Goal: Information Seeking & Learning: Learn about a topic

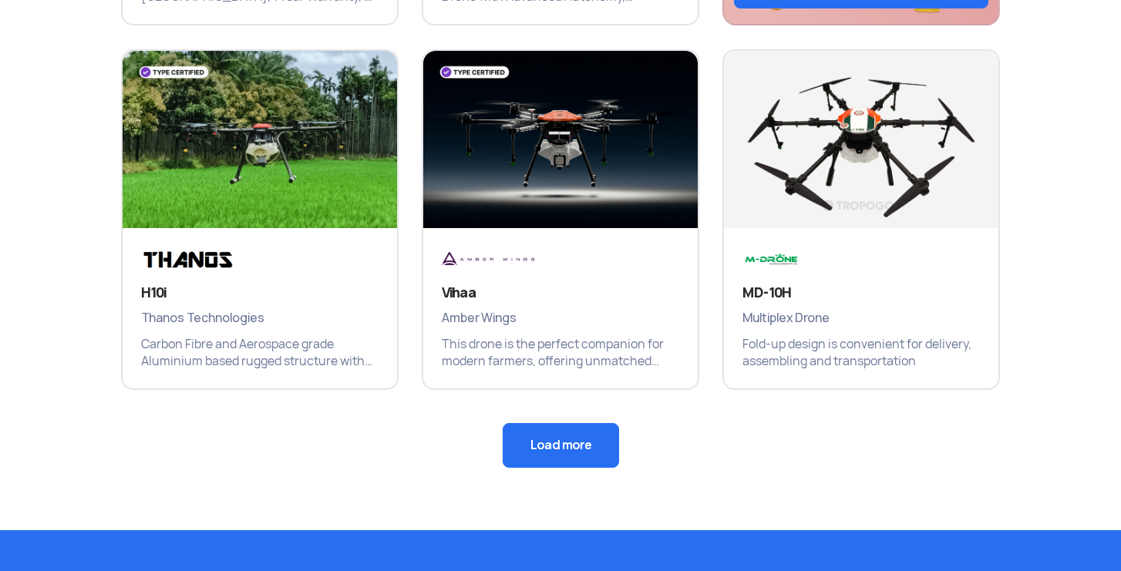
scroll to position [1094, 0]
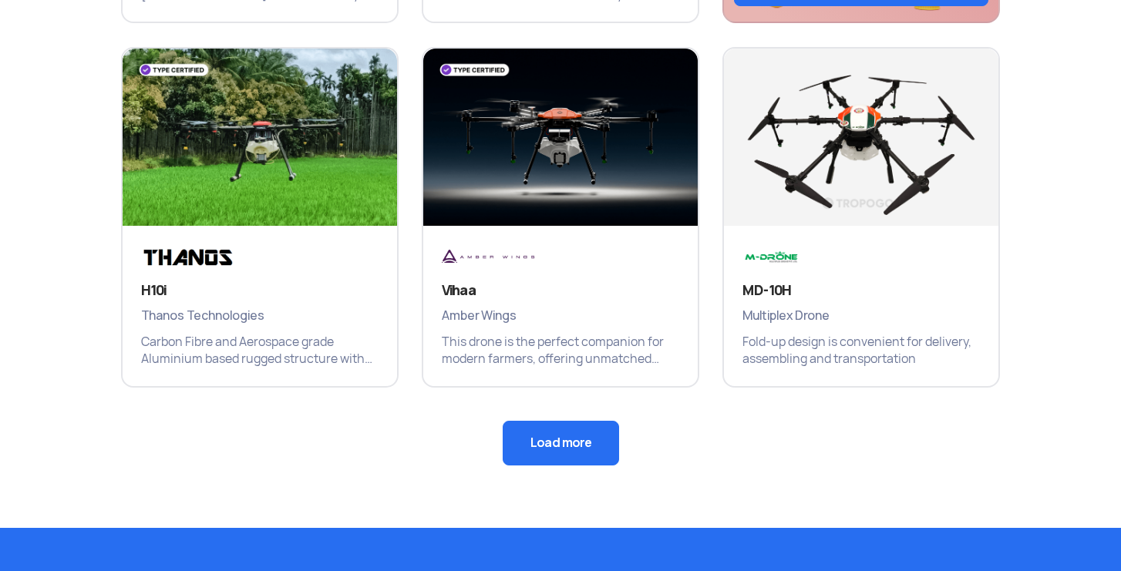
click at [558, 436] on button "Load more" at bounding box center [561, 443] width 116 height 45
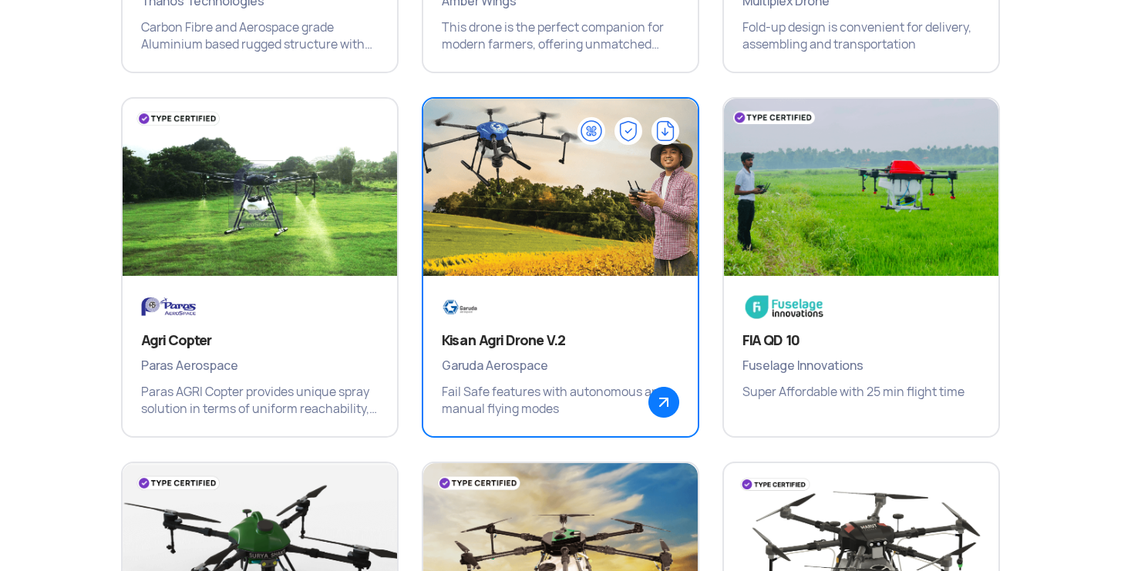
scroll to position [1411, 0]
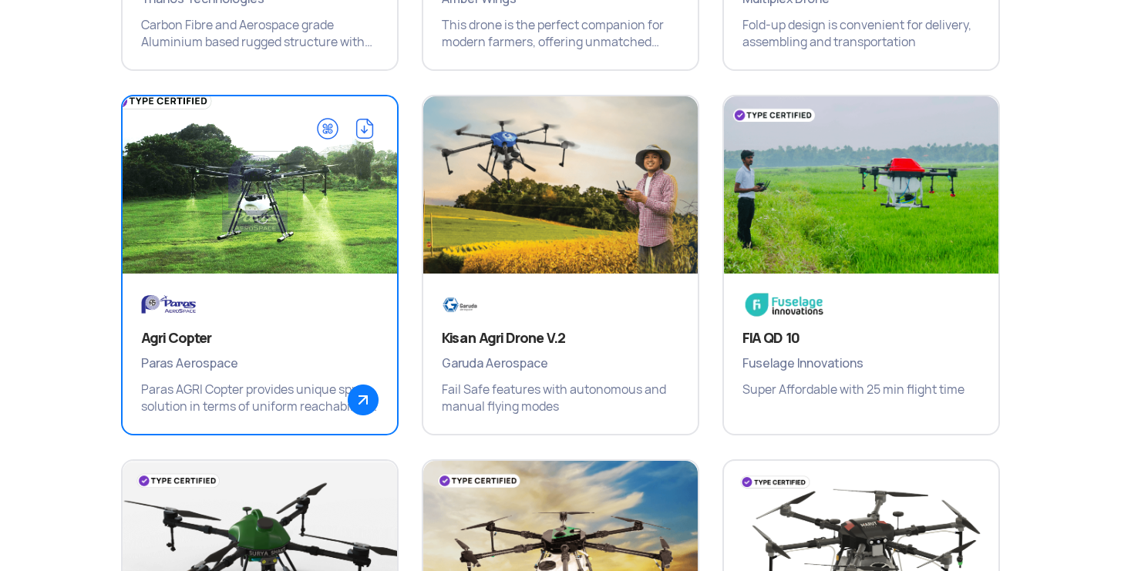
click at [233, 225] on img at bounding box center [259, 192] width 329 height 231
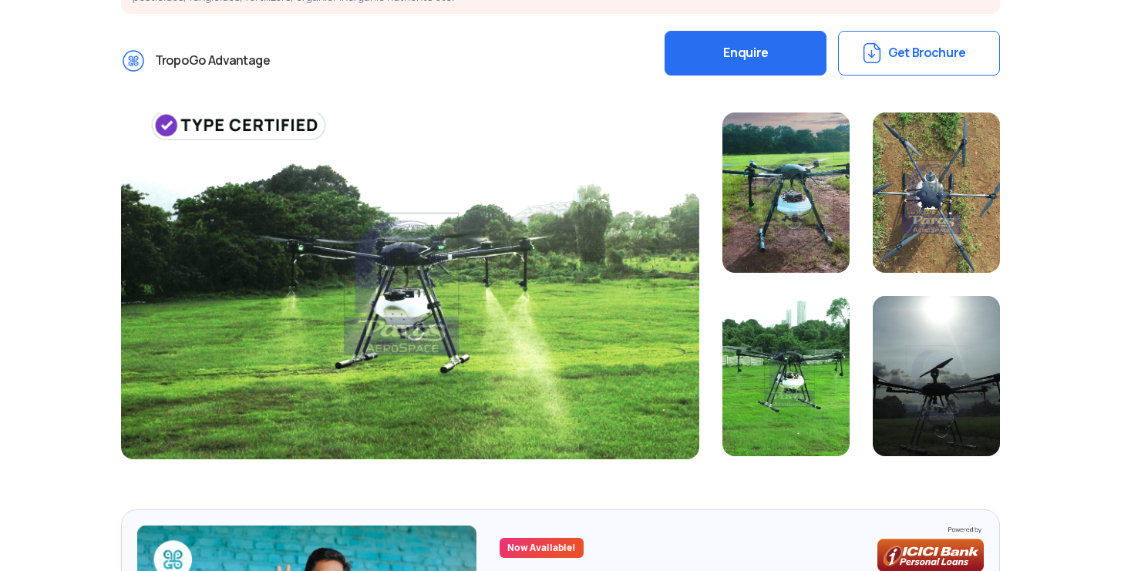
scroll to position [386, 0]
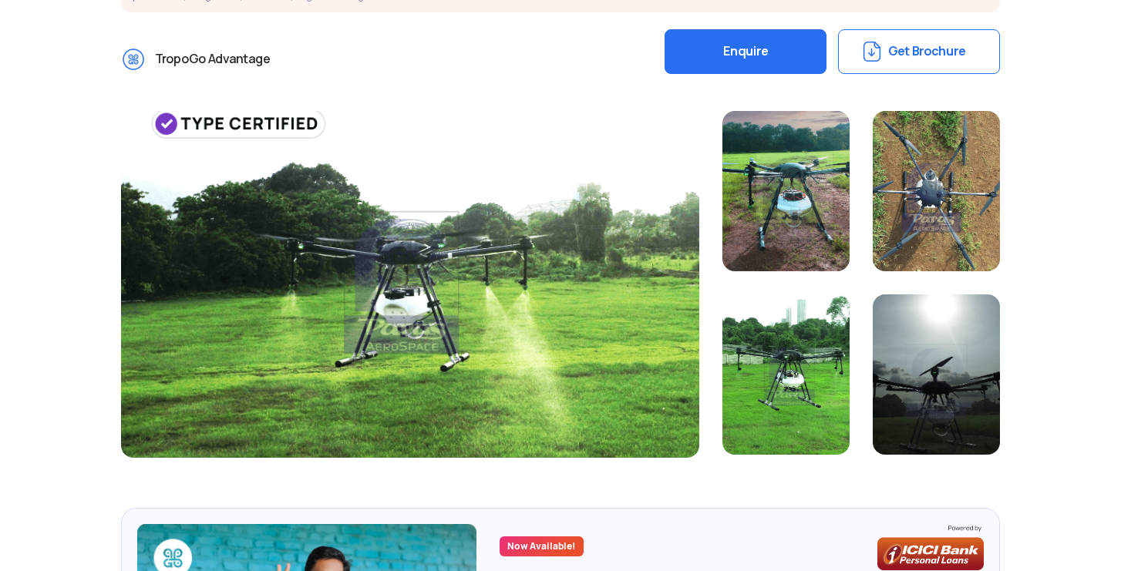
click at [788, 198] on div at bounding box center [785, 191] width 127 height 160
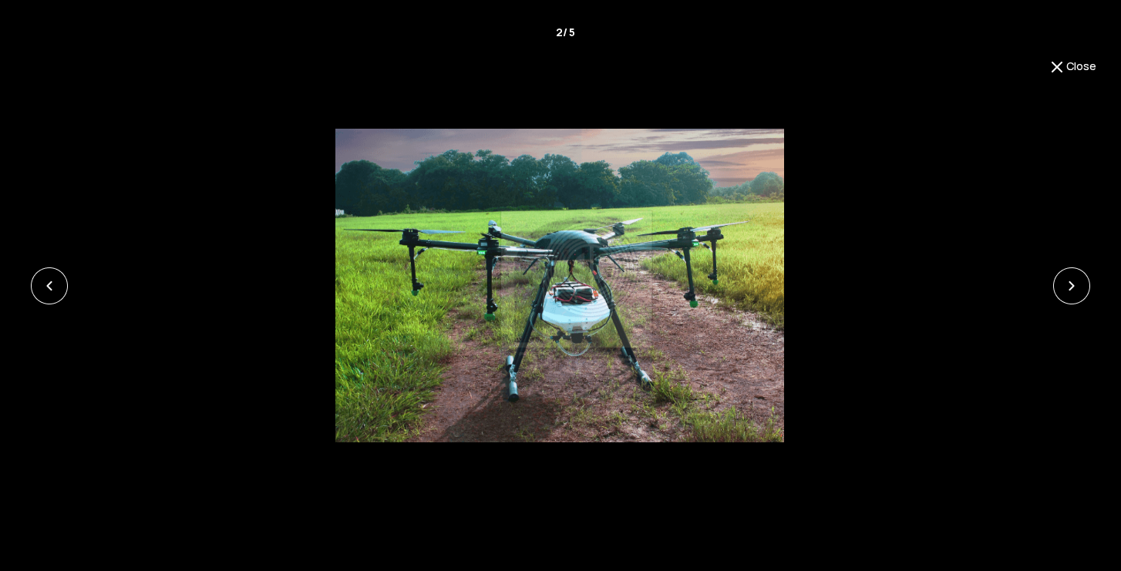
click at [579, 293] on img at bounding box center [559, 286] width 448 height 315
click at [1075, 281] on link at bounding box center [1071, 286] width 37 height 37
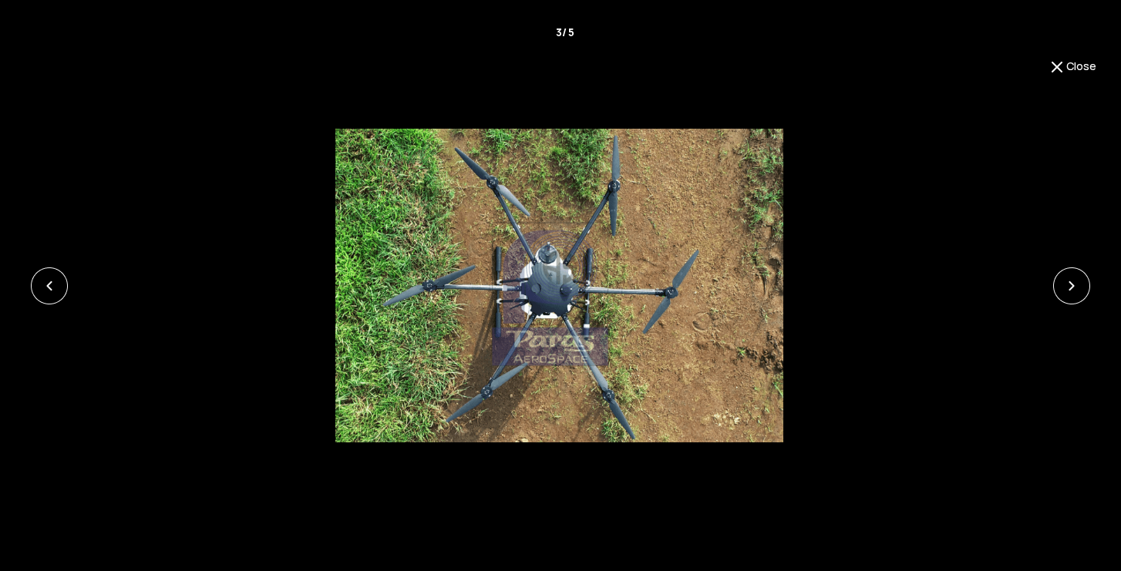
click at [1075, 281] on link at bounding box center [1071, 286] width 37 height 37
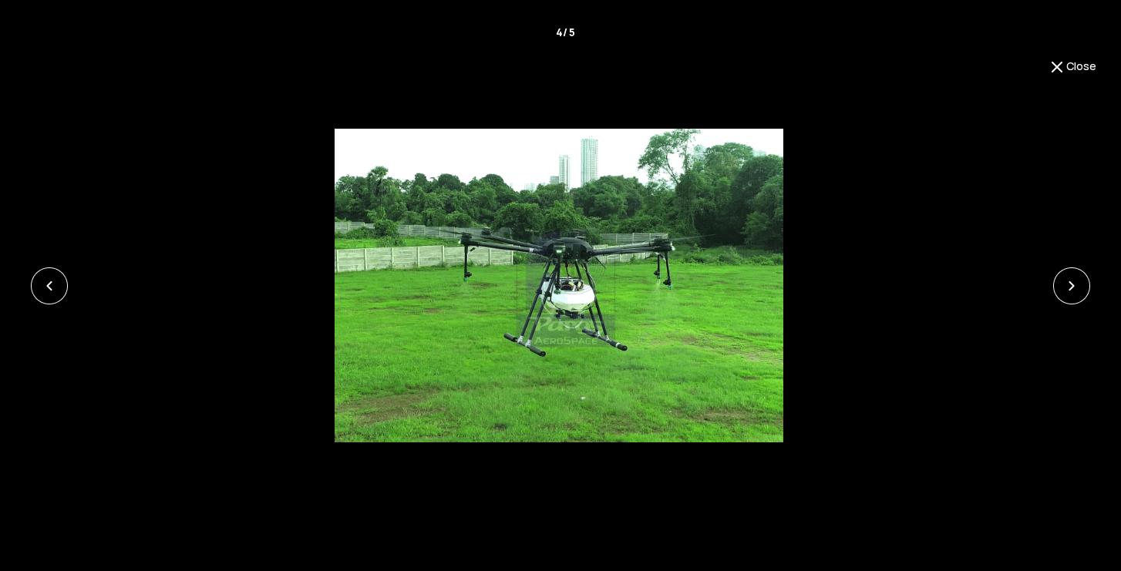
click at [1075, 281] on link at bounding box center [1071, 286] width 37 height 37
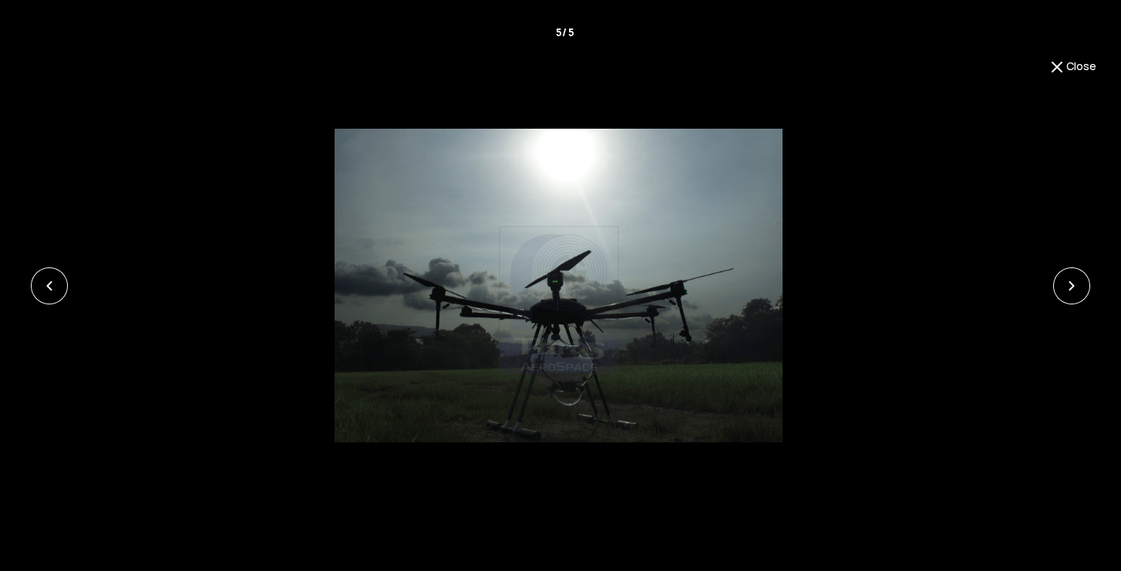
click at [1075, 71] on button "Close" at bounding box center [1072, 67] width 49 height 19
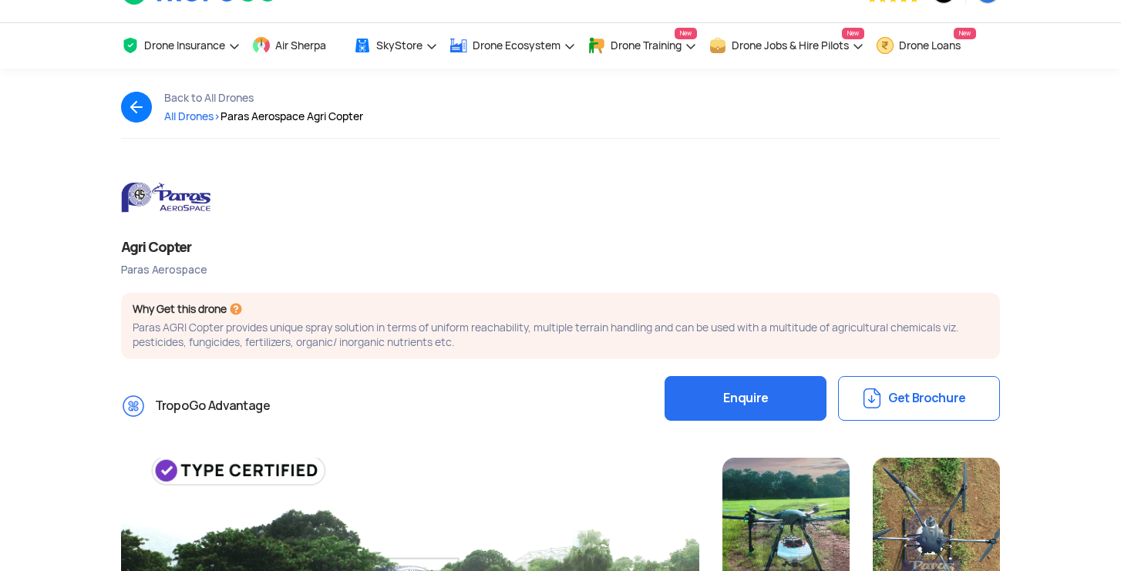
scroll to position [39, 0]
click at [185, 116] on span "All Drones >" at bounding box center [192, 117] width 56 height 14
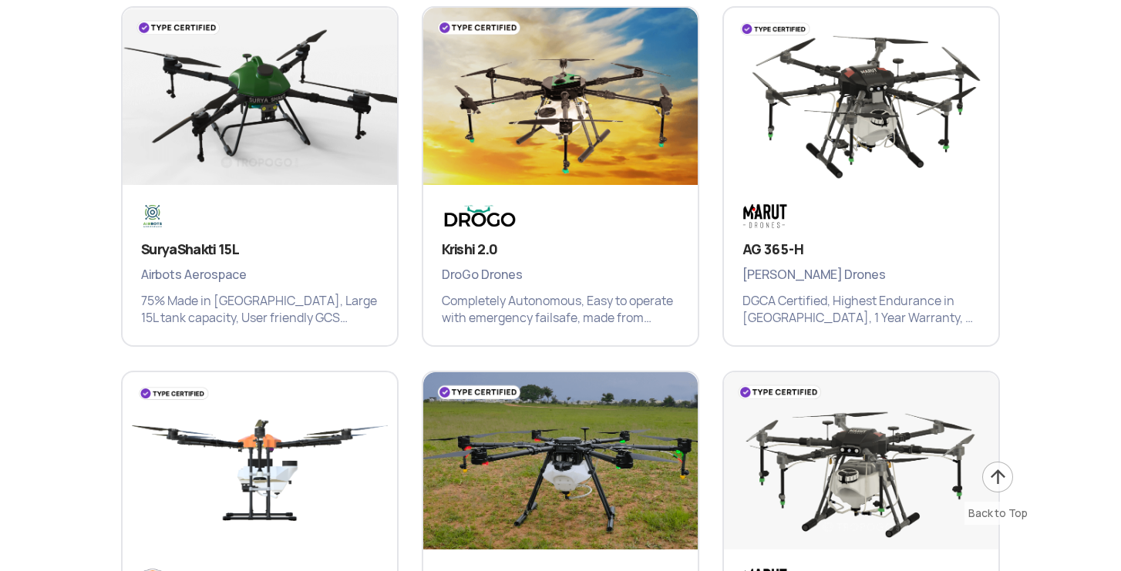
scroll to position [1868, 0]
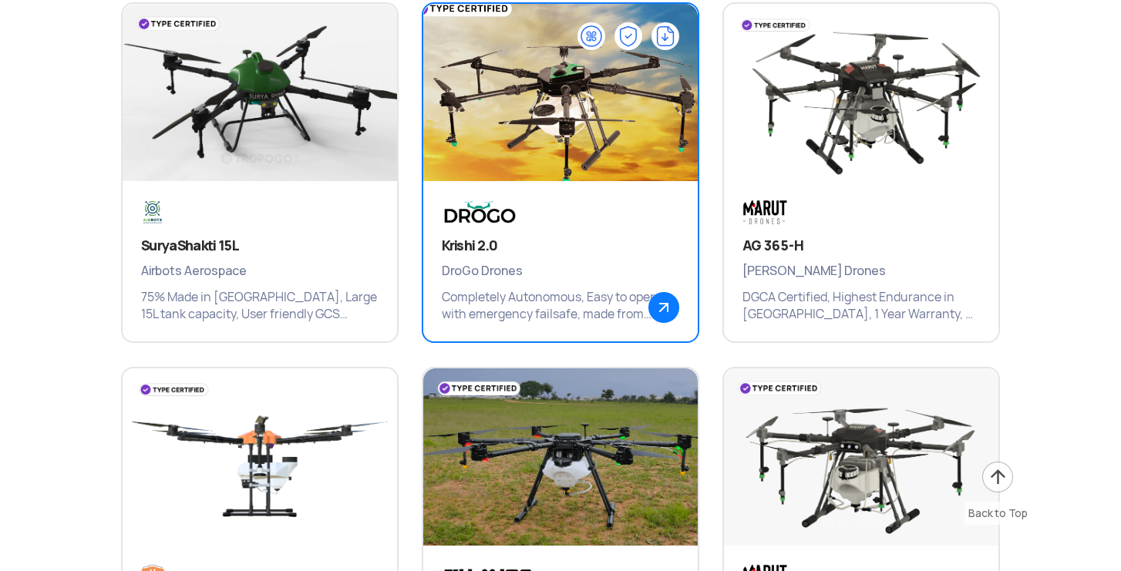
click at [665, 308] on img at bounding box center [663, 307] width 31 height 31
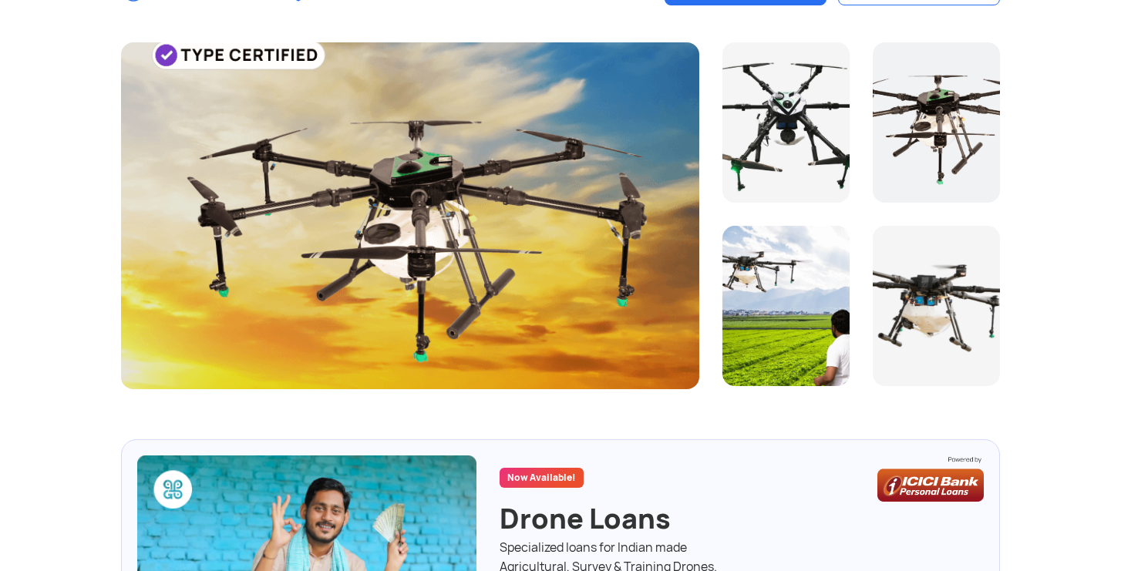
scroll to position [419, 0]
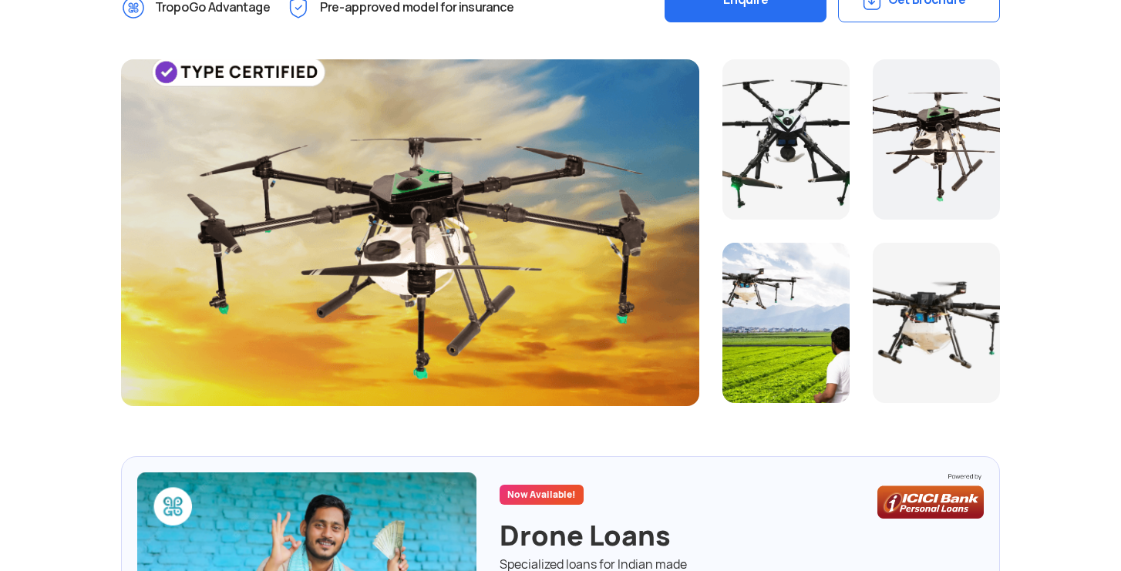
click at [476, 237] on div at bounding box center [410, 232] width 578 height 347
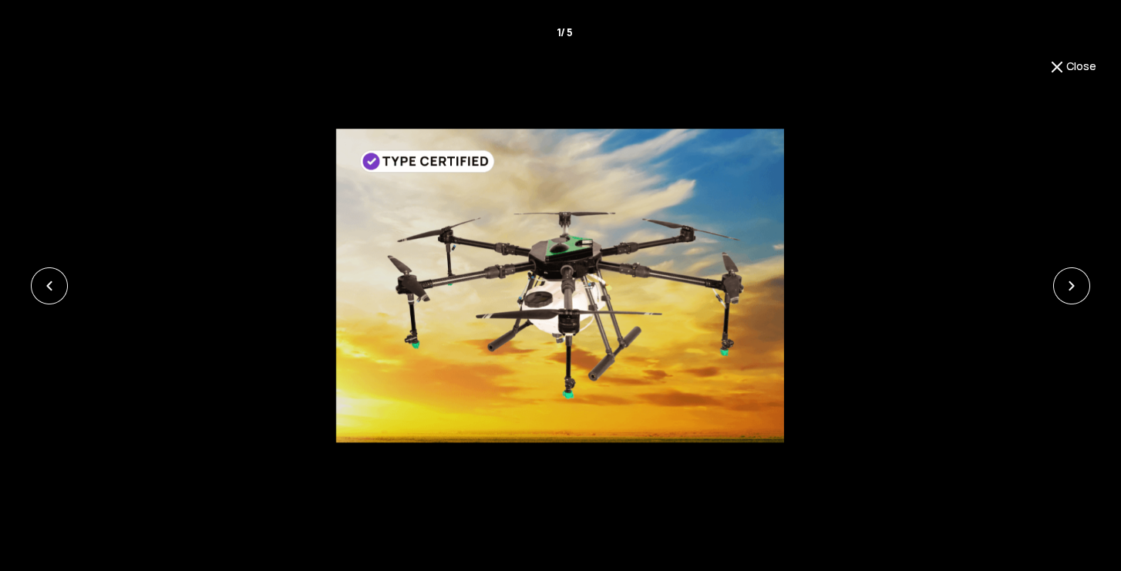
click at [1070, 291] on link at bounding box center [1071, 286] width 37 height 37
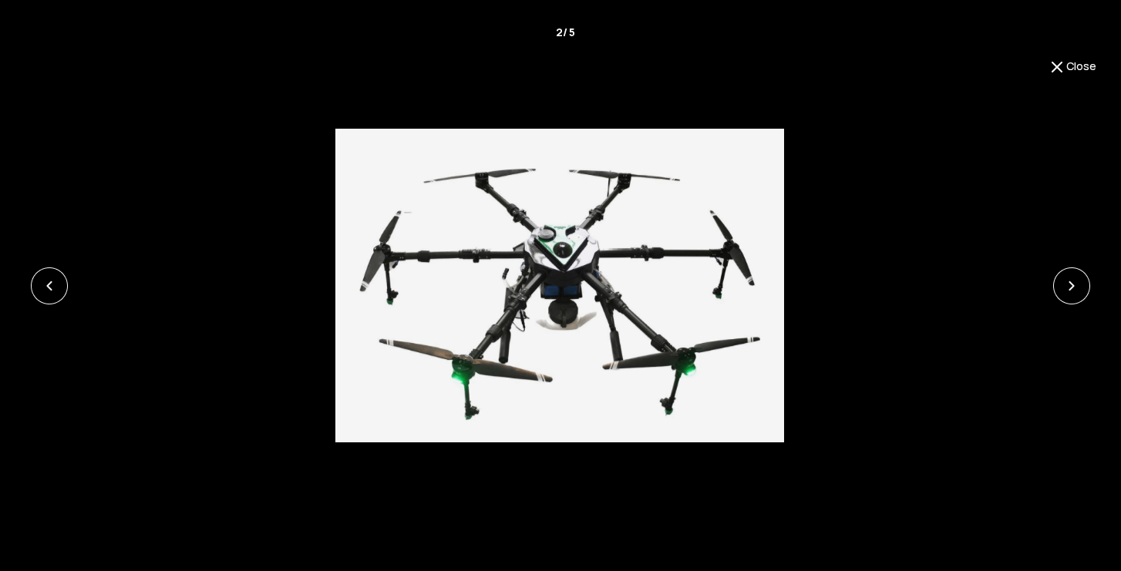
click at [1070, 291] on link at bounding box center [1071, 286] width 37 height 37
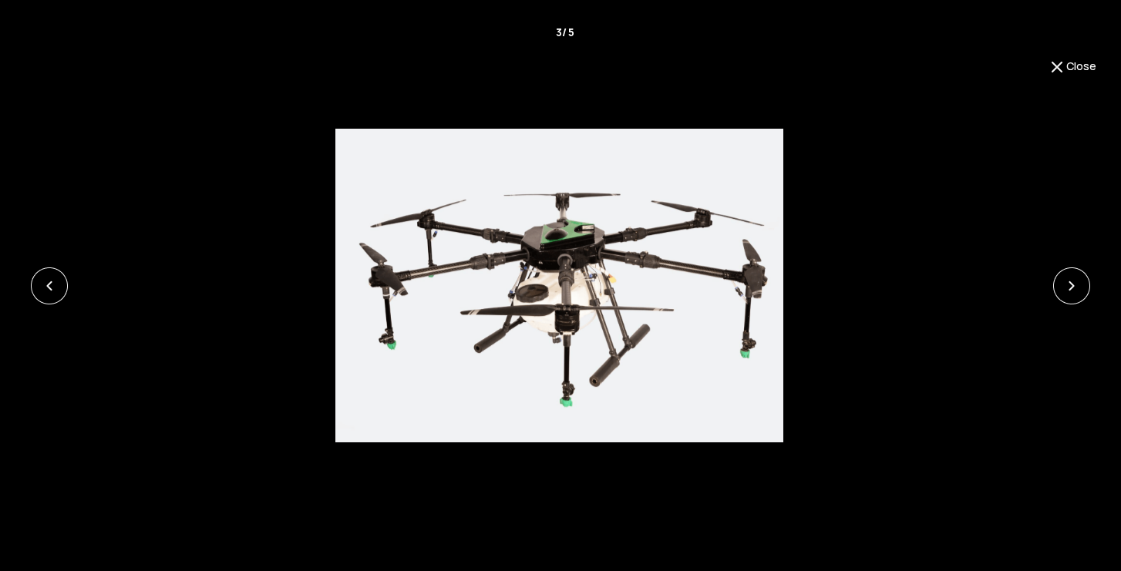
click at [1070, 291] on link at bounding box center [1071, 286] width 37 height 37
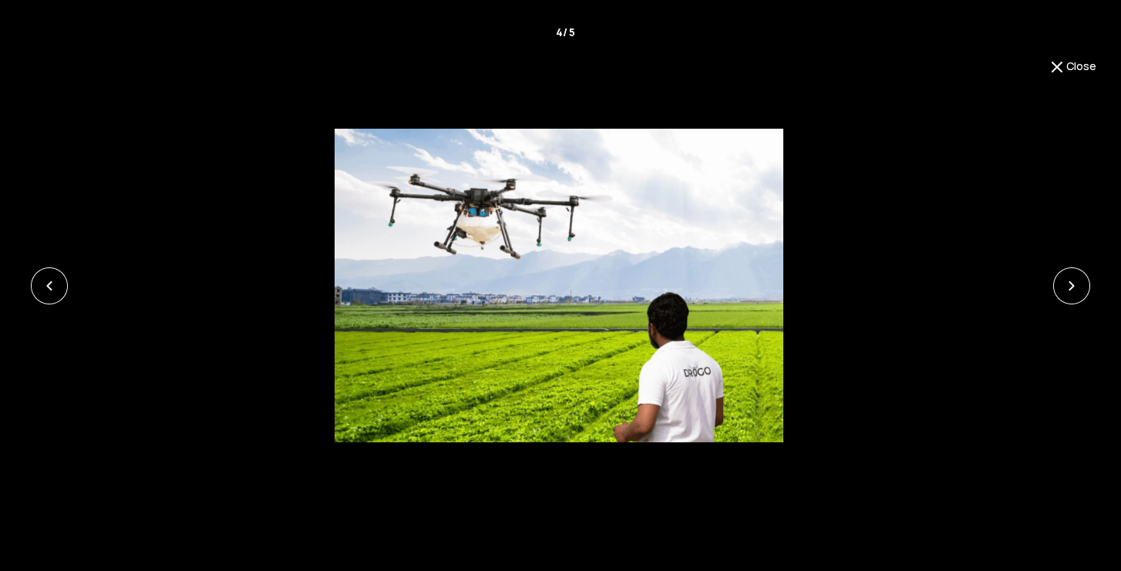
click at [1070, 291] on link at bounding box center [1071, 286] width 37 height 37
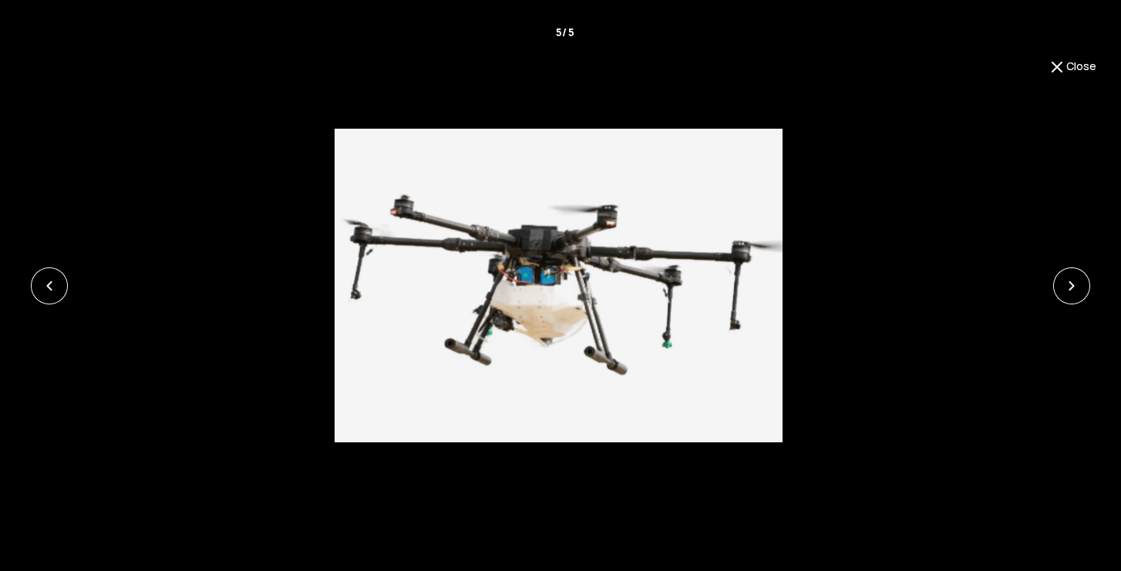
click at [1069, 67] on button "Close" at bounding box center [1072, 67] width 49 height 19
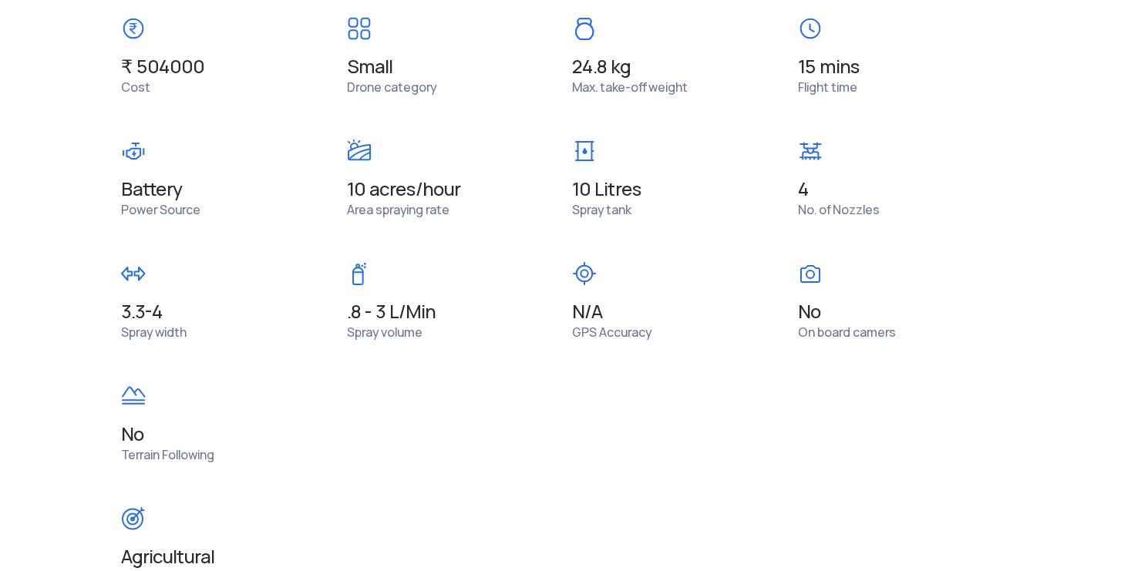
scroll to position [1056, 0]
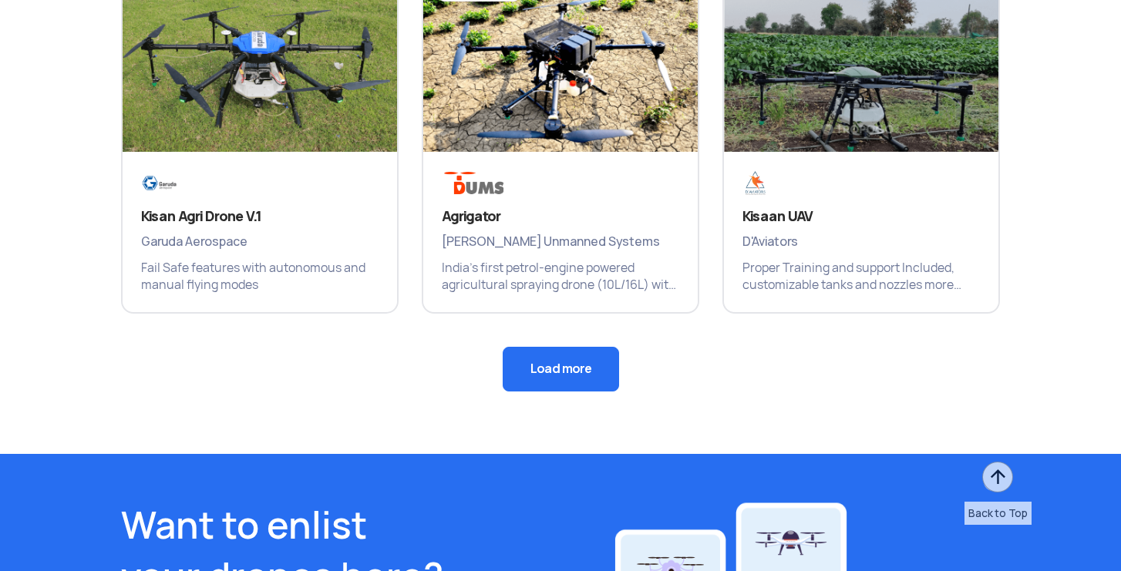
scroll to position [2645, 0]
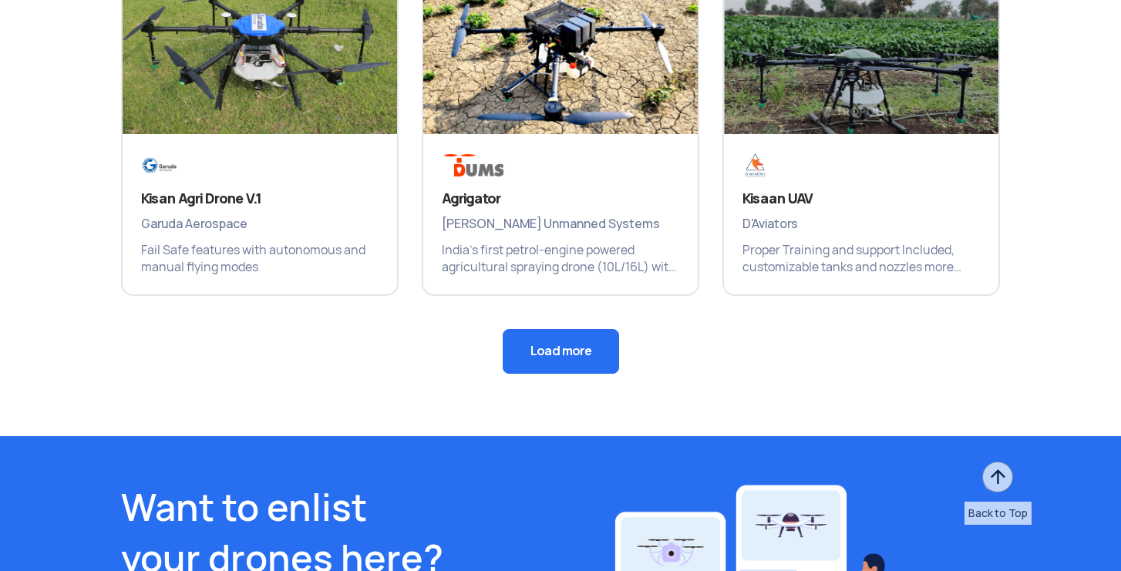
click at [601, 335] on button "Load more" at bounding box center [561, 351] width 116 height 45
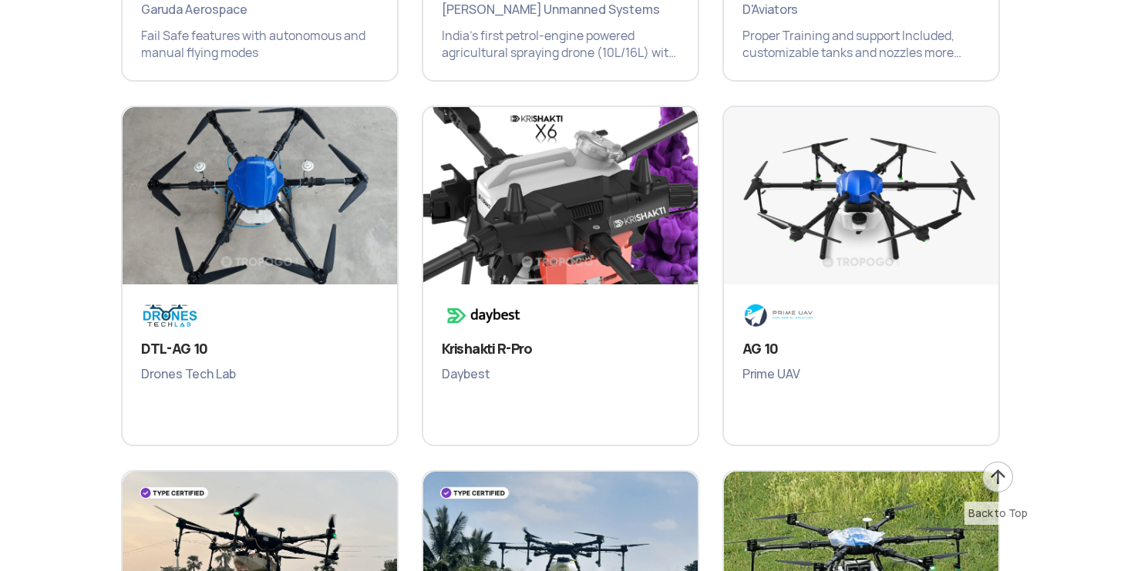
scroll to position [2861, 0]
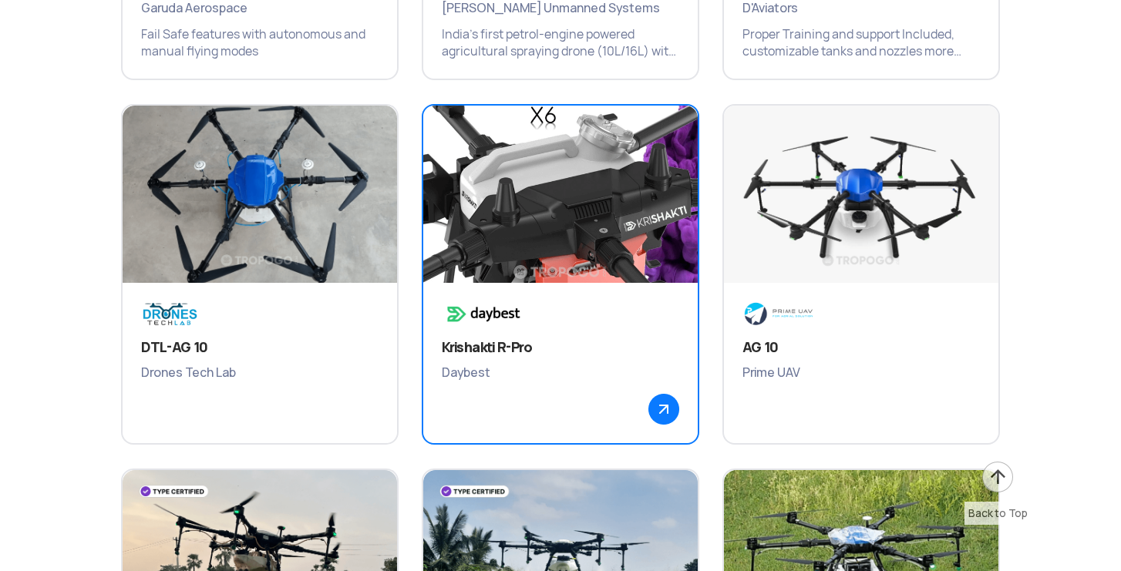
click at [530, 173] on img at bounding box center [560, 201] width 329 height 231
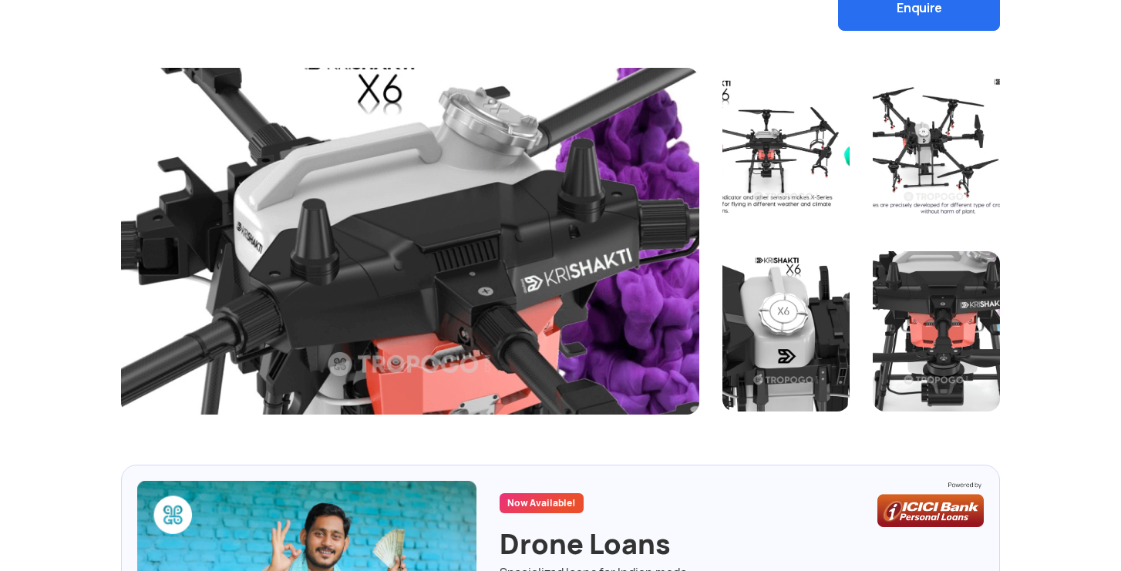
scroll to position [273, 0]
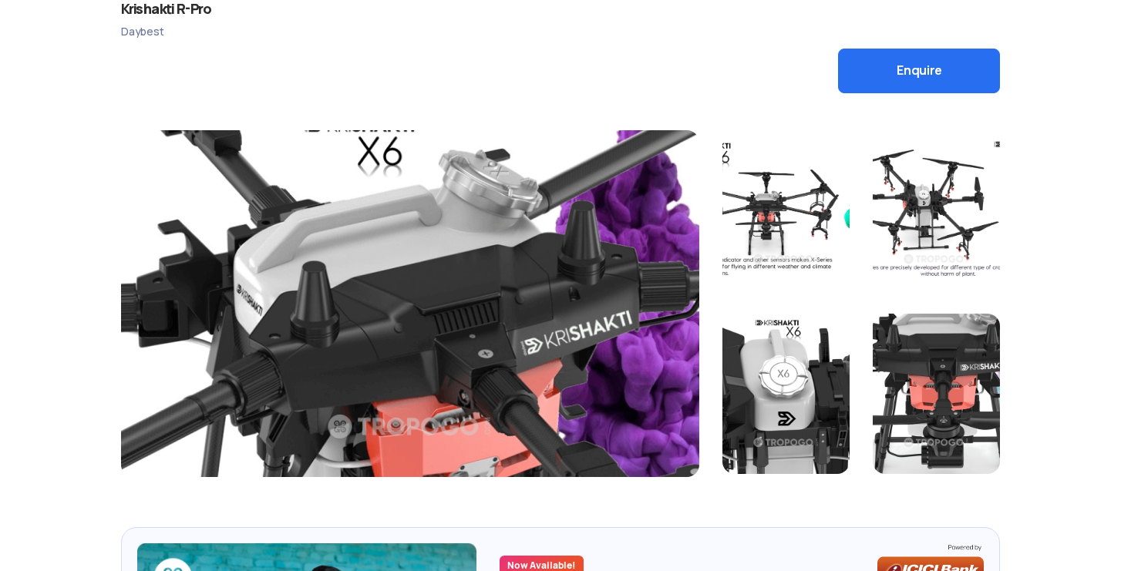
click at [539, 273] on div at bounding box center [410, 303] width 578 height 347
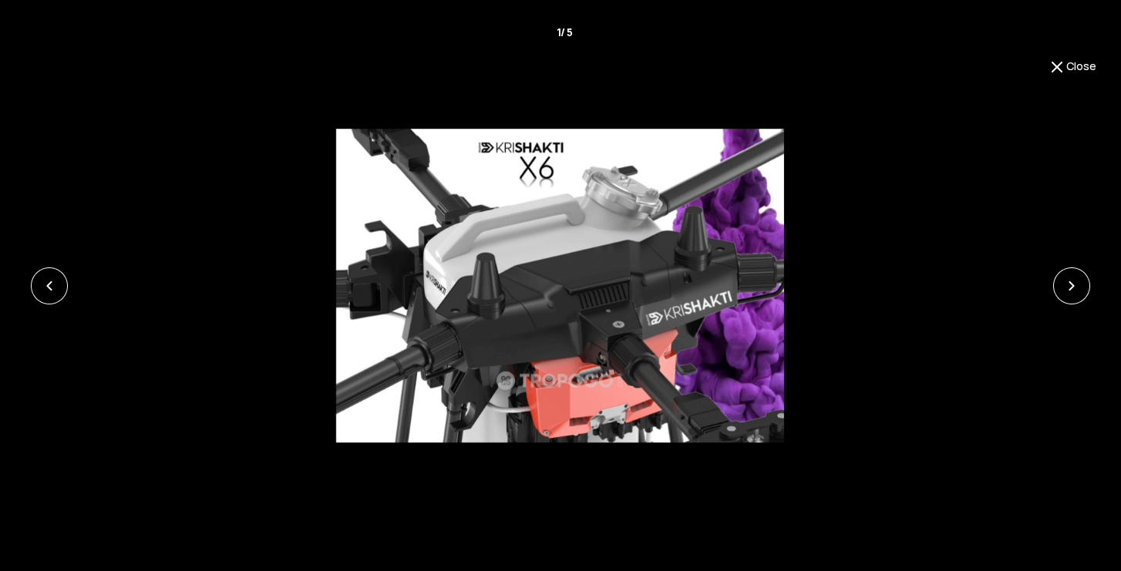
click at [1069, 291] on link at bounding box center [1071, 286] width 37 height 37
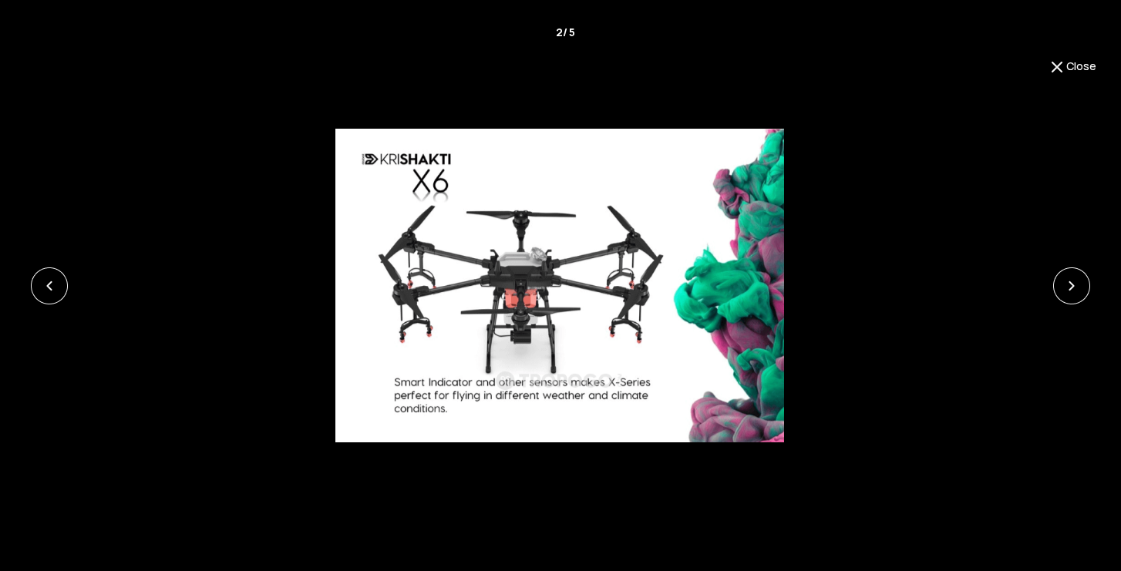
click at [1069, 291] on link at bounding box center [1071, 286] width 37 height 37
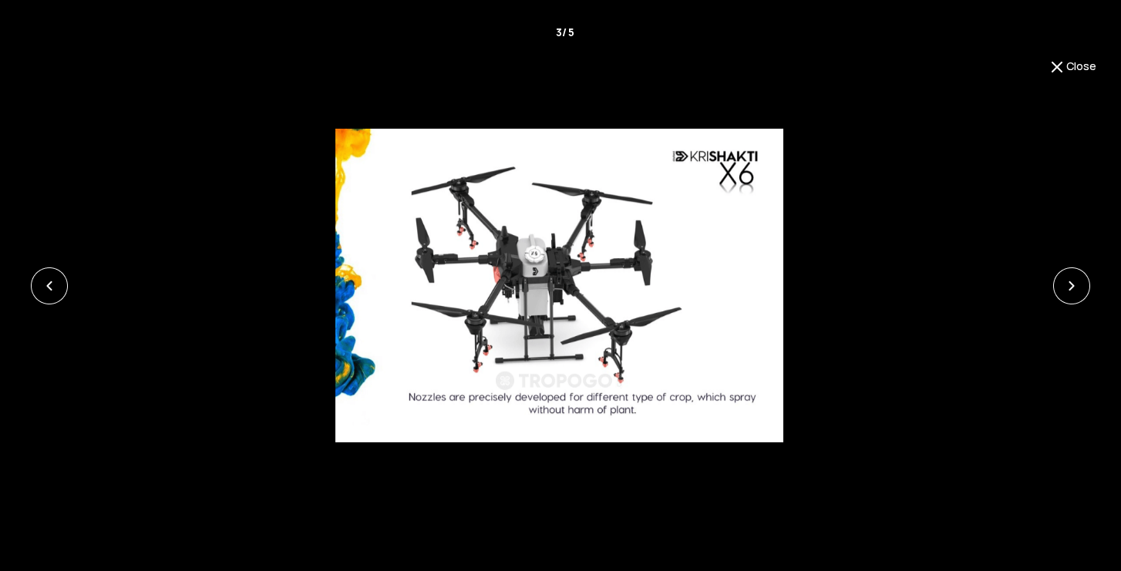
click at [1069, 291] on link at bounding box center [1071, 286] width 37 height 37
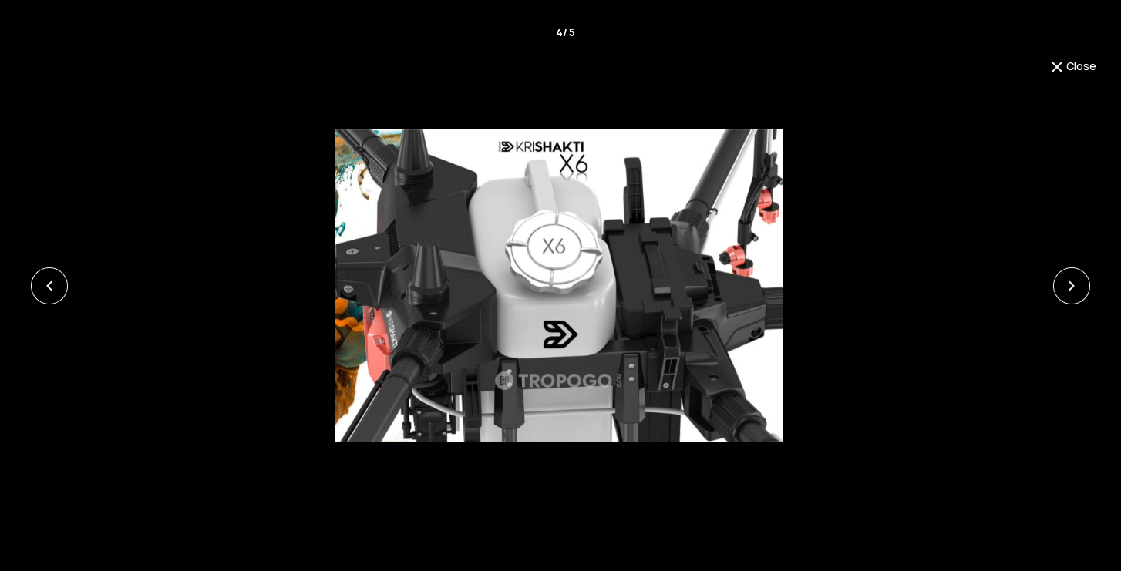
click at [1069, 291] on link at bounding box center [1071, 286] width 37 height 37
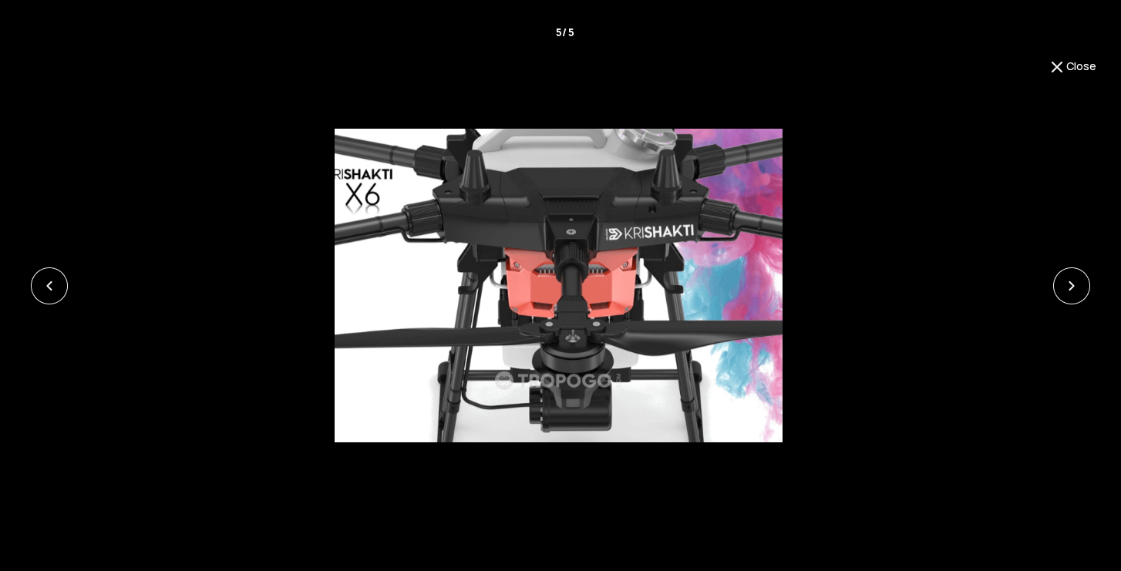
click at [1056, 69] on img at bounding box center [1057, 67] width 19 height 19
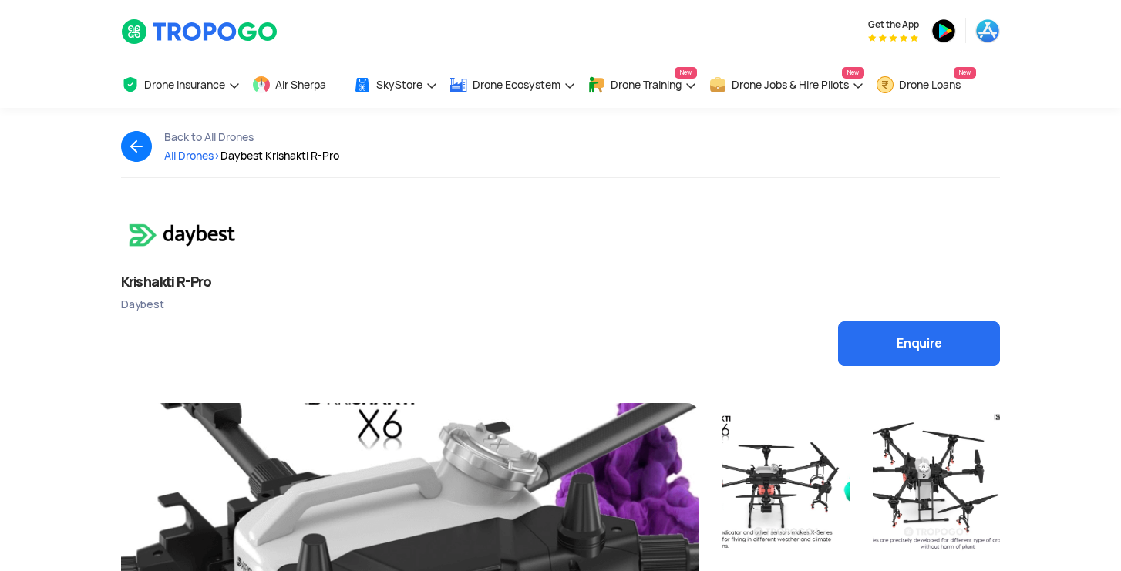
scroll to position [0, 0]
click at [178, 37] on img at bounding box center [200, 32] width 158 height 26
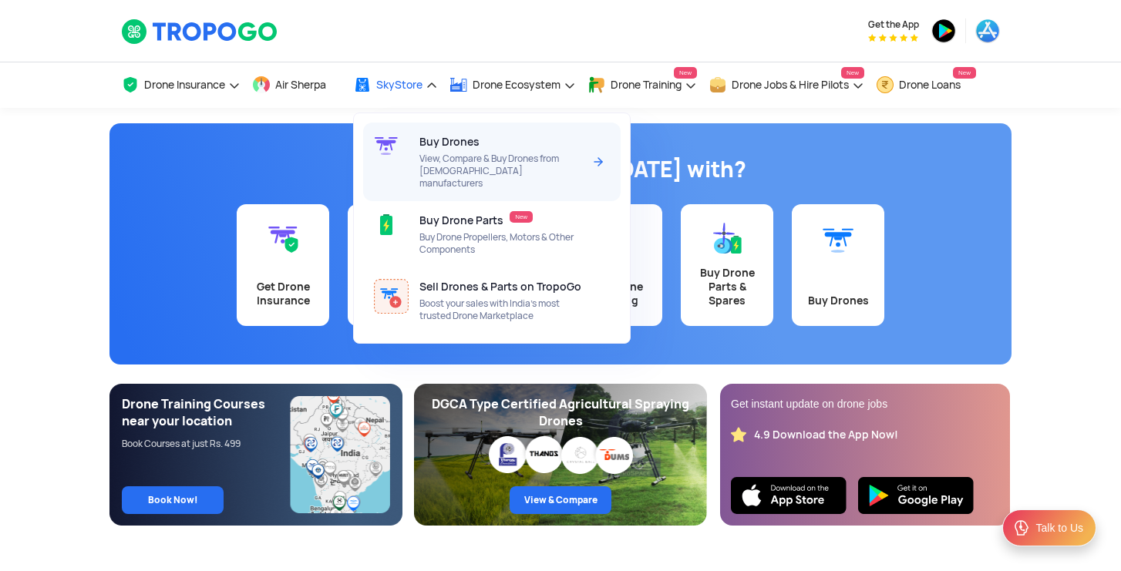
click at [436, 166] on span "View, Compare & Buy Drones from [DEMOGRAPHIC_DATA] manufacturers" at bounding box center [500, 171] width 163 height 37
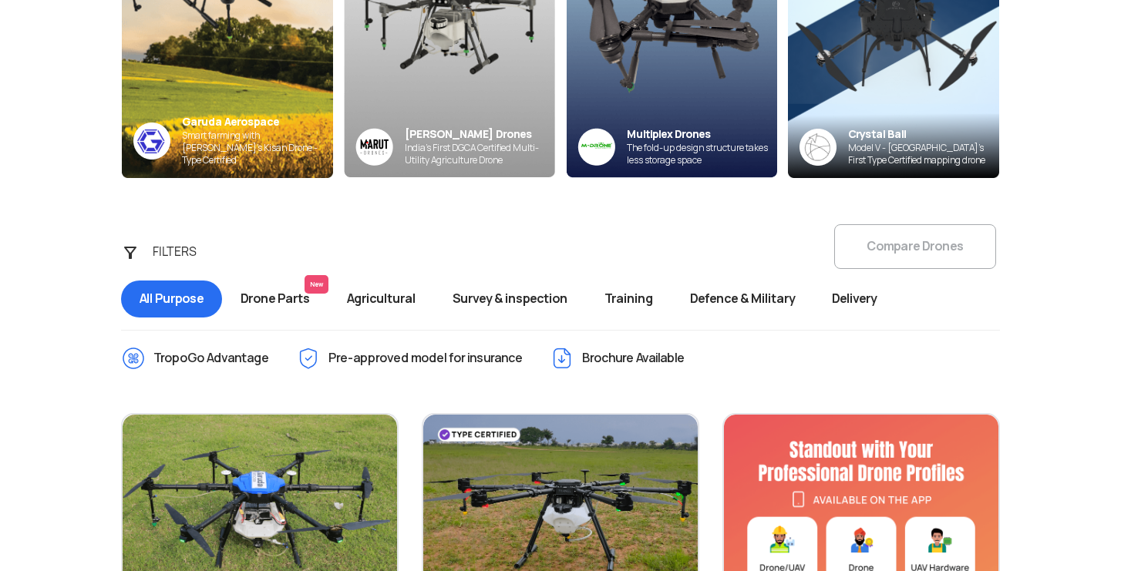
scroll to position [345, 0]
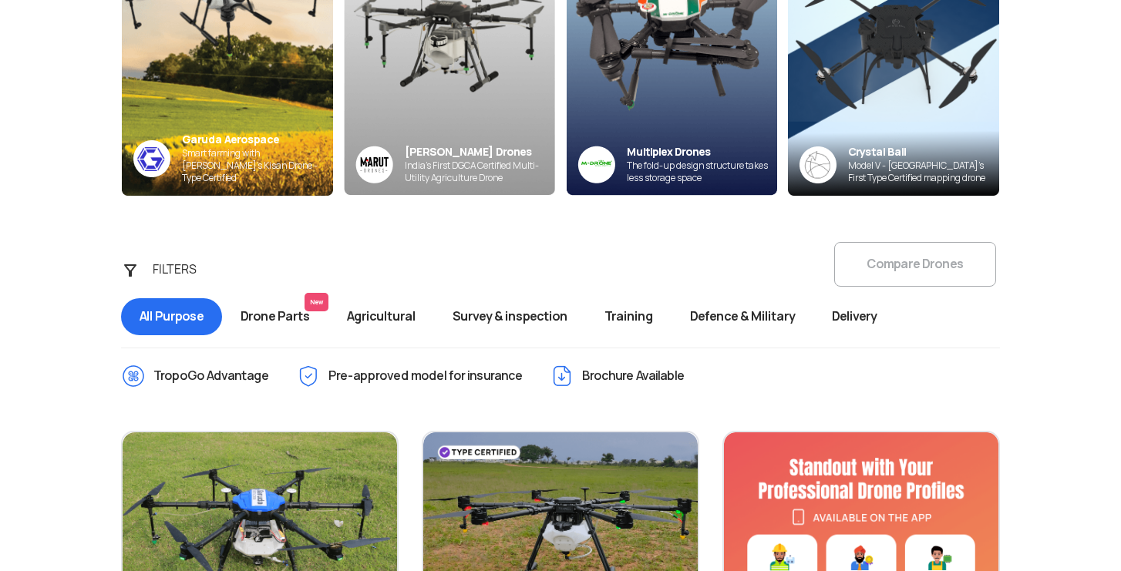
click at [549, 320] on span "Survey & inspection" at bounding box center [510, 316] width 152 height 37
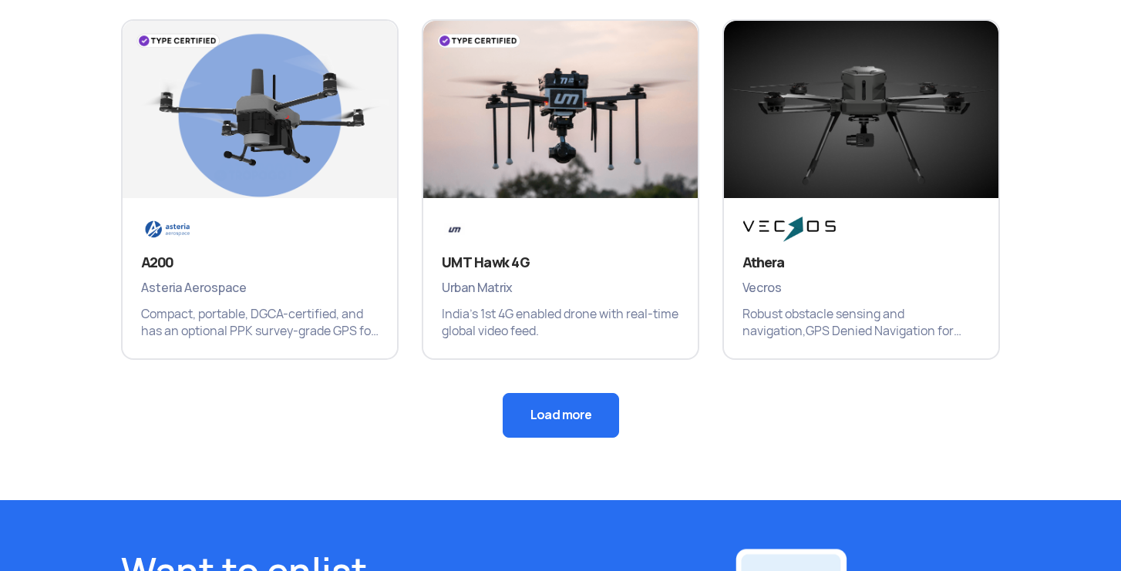
scroll to position [1133, 0]
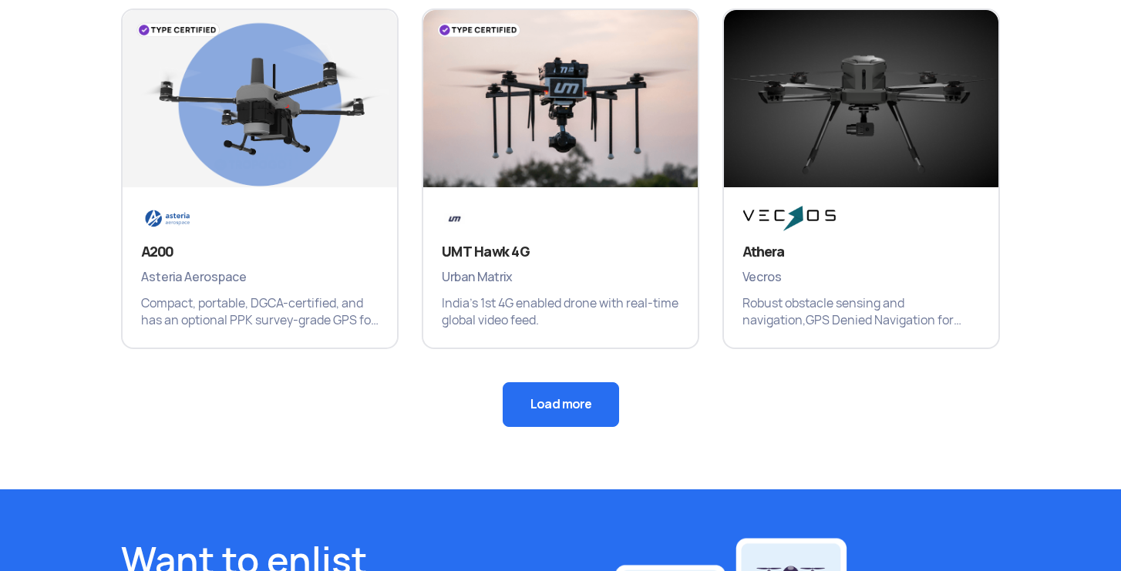
click at [563, 402] on button "Load more" at bounding box center [561, 404] width 116 height 45
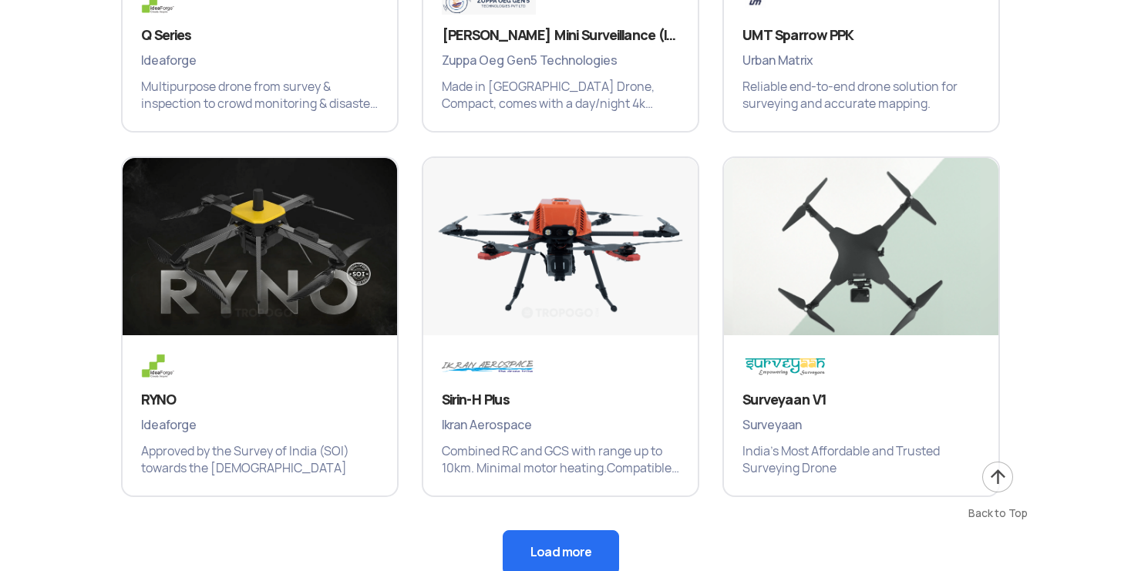
scroll to position [1763, 0]
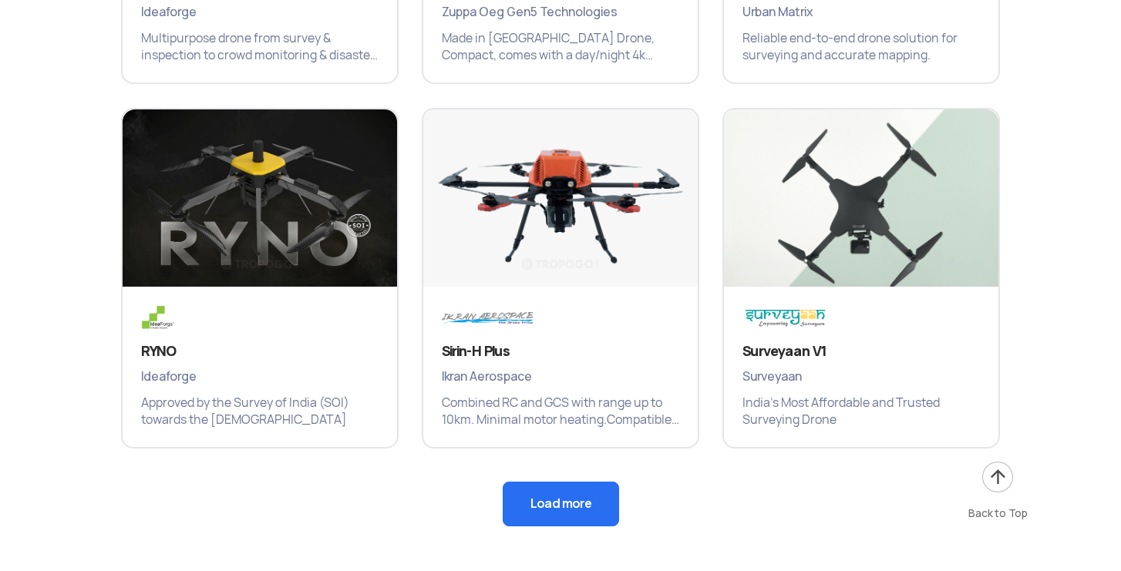
click at [652, 503] on div "Load more View Comparison" at bounding box center [560, 504] width 902 height 45
click at [618, 508] on button "Load more" at bounding box center [561, 504] width 116 height 45
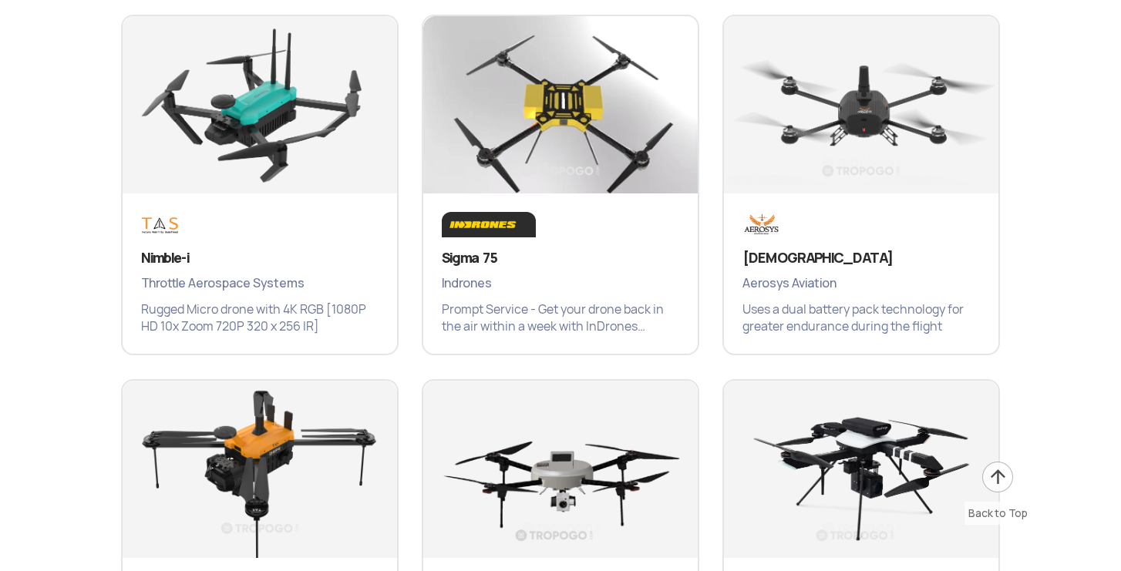
scroll to position [2221, 0]
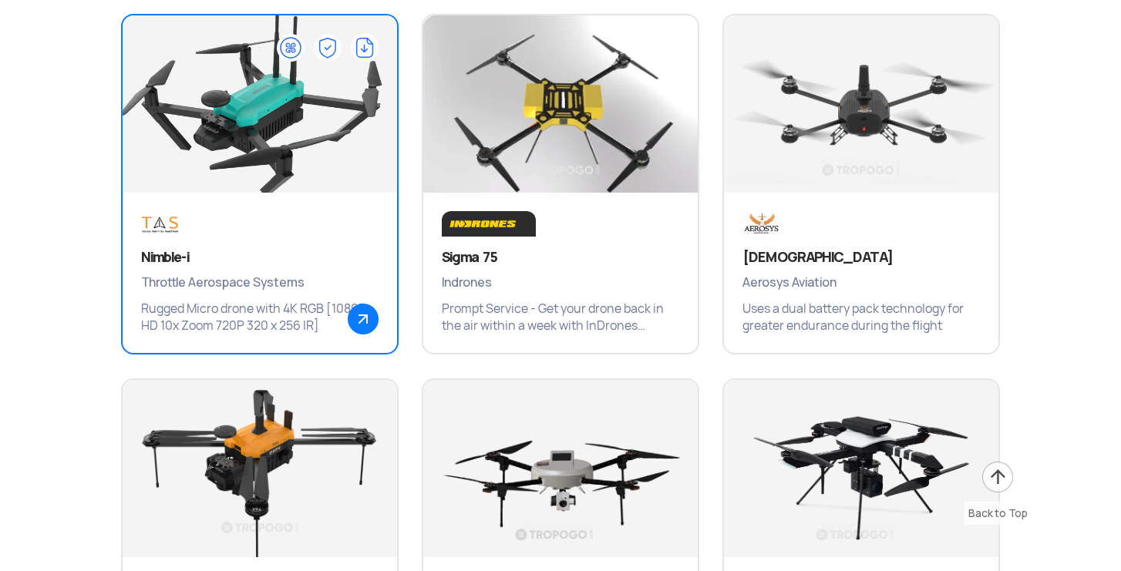
click at [213, 111] on img at bounding box center [259, 111] width 329 height 231
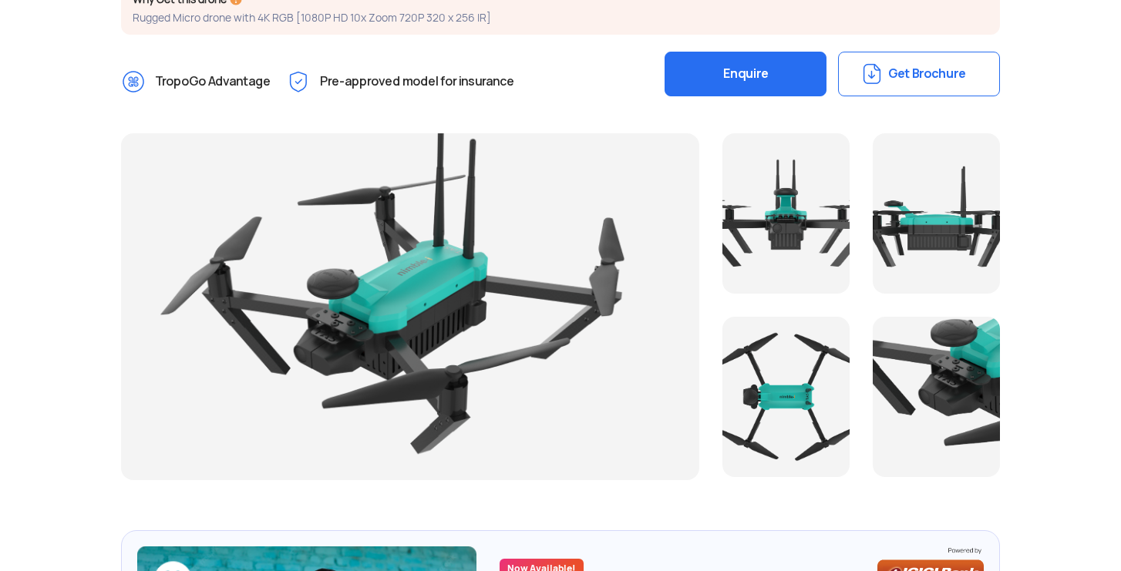
scroll to position [343, 0]
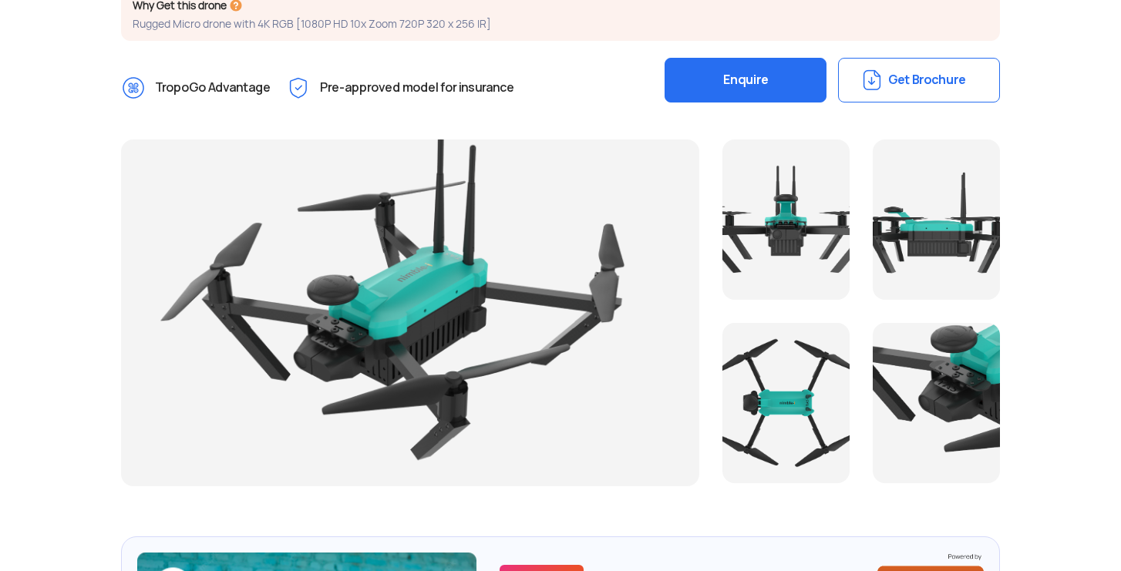
click at [788, 213] on div at bounding box center [785, 220] width 127 height 160
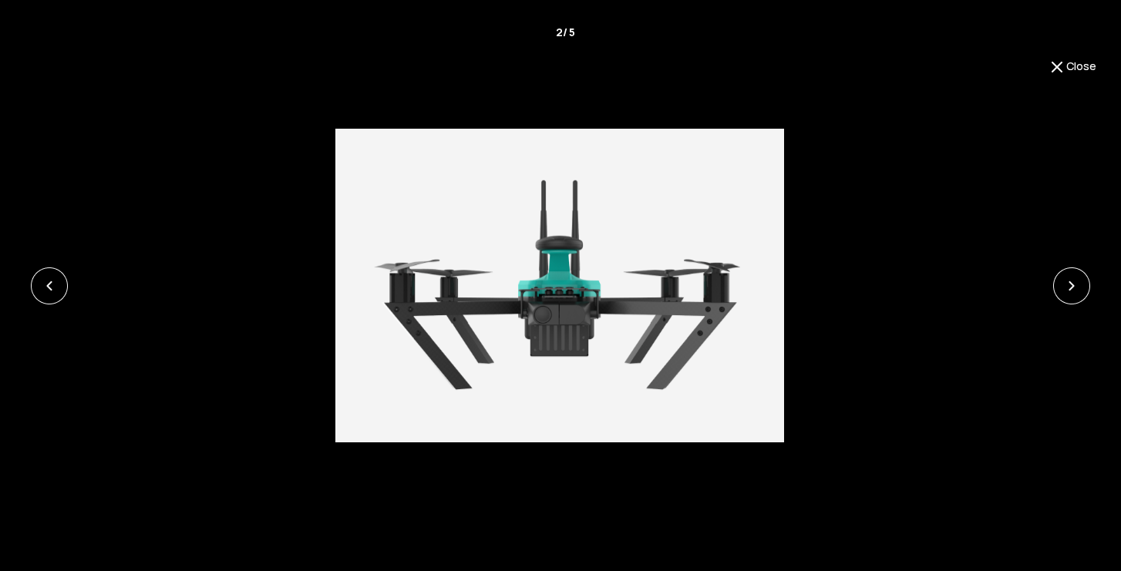
click at [1077, 280] on link at bounding box center [1071, 286] width 37 height 37
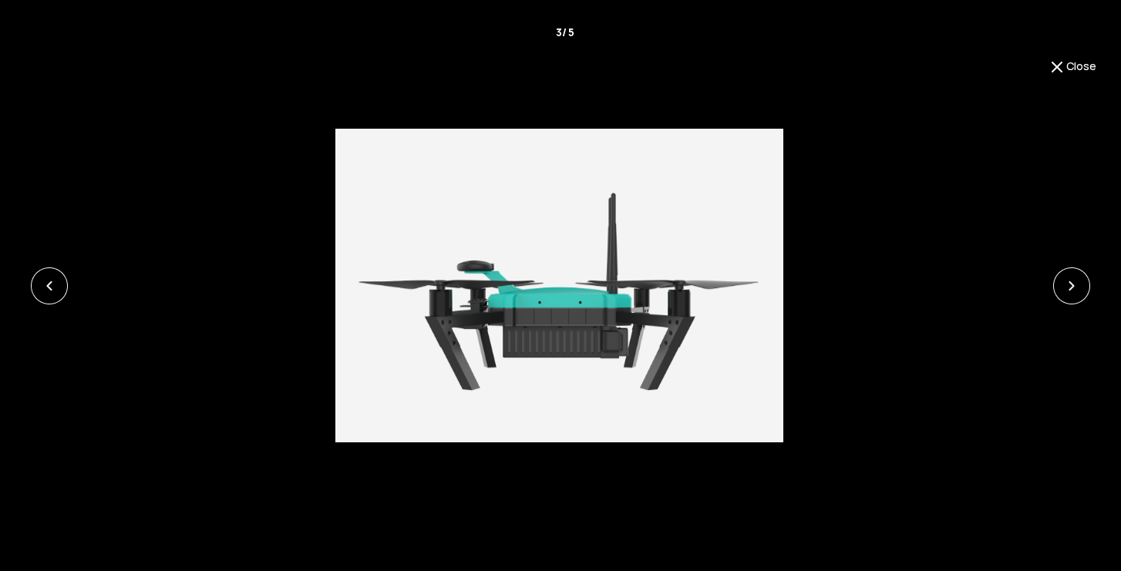
click at [1077, 280] on link at bounding box center [1071, 286] width 37 height 37
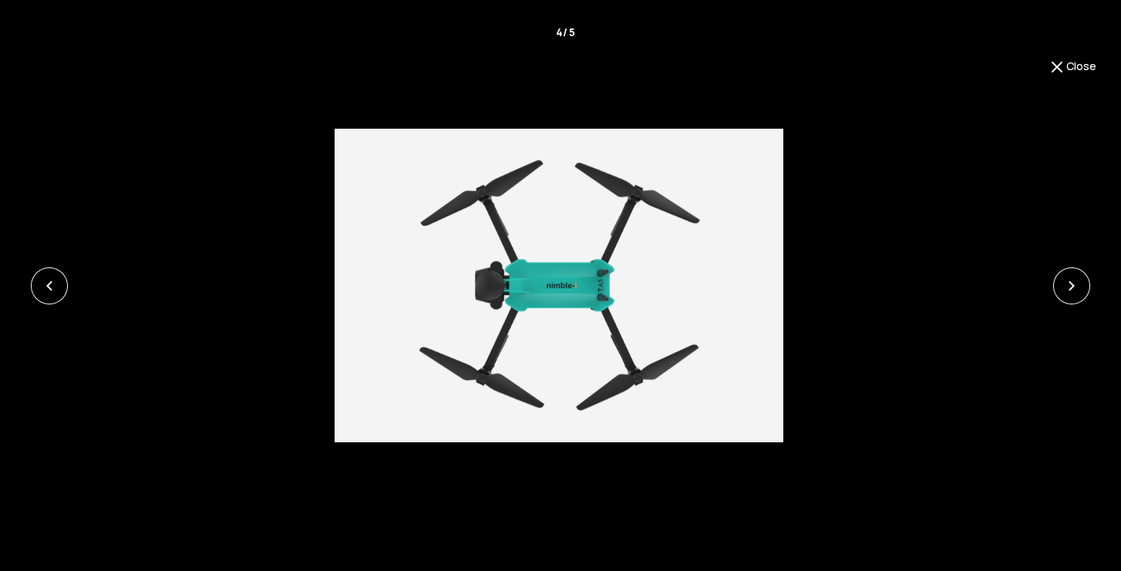
click at [1074, 63] on button "Close" at bounding box center [1072, 67] width 49 height 19
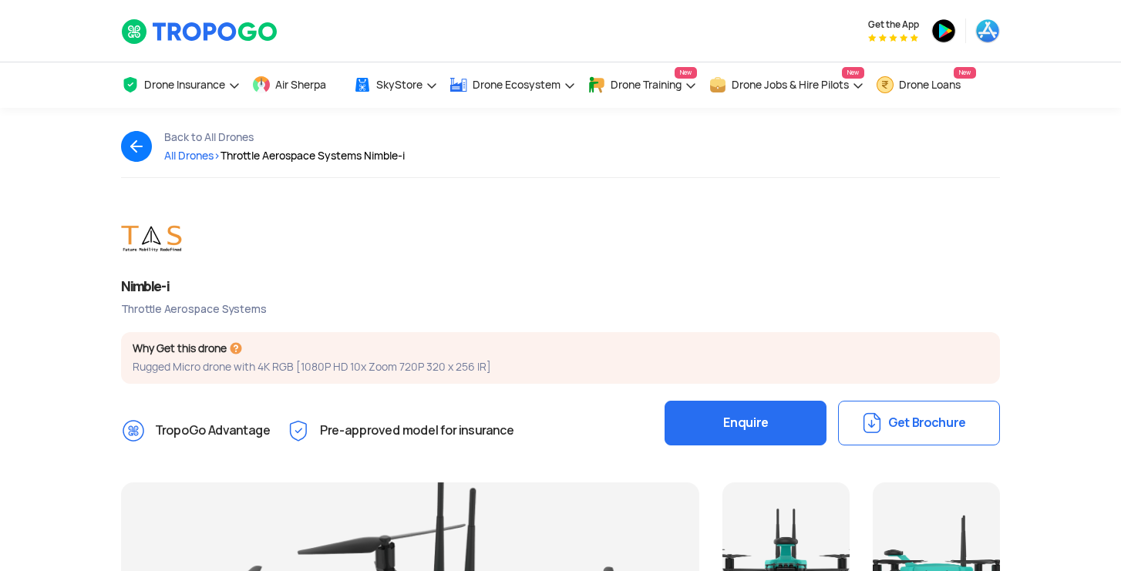
scroll to position [0, 0]
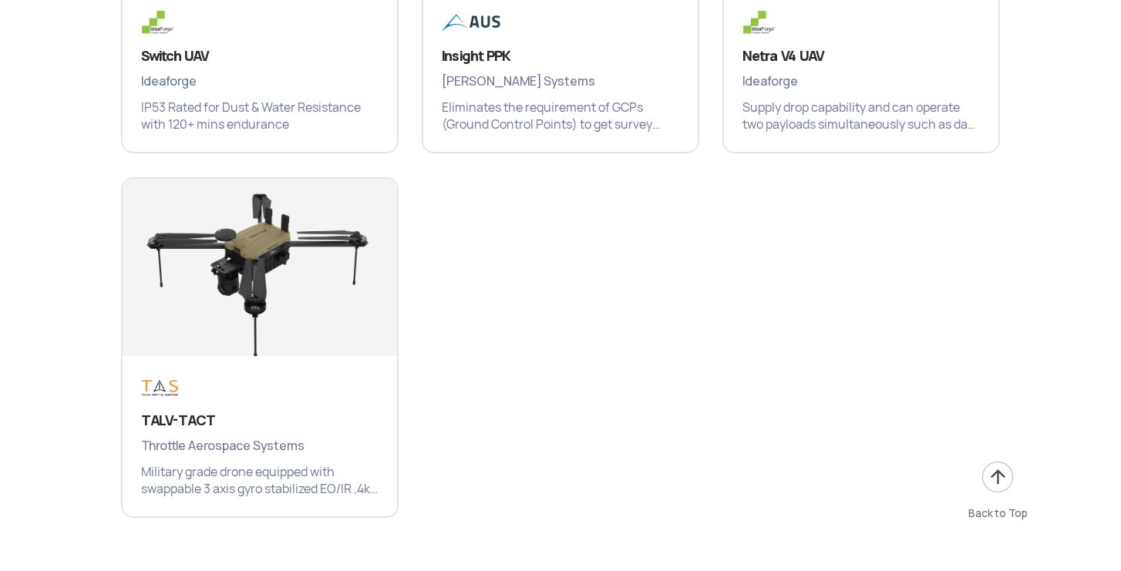
scroll to position [3180, 0]
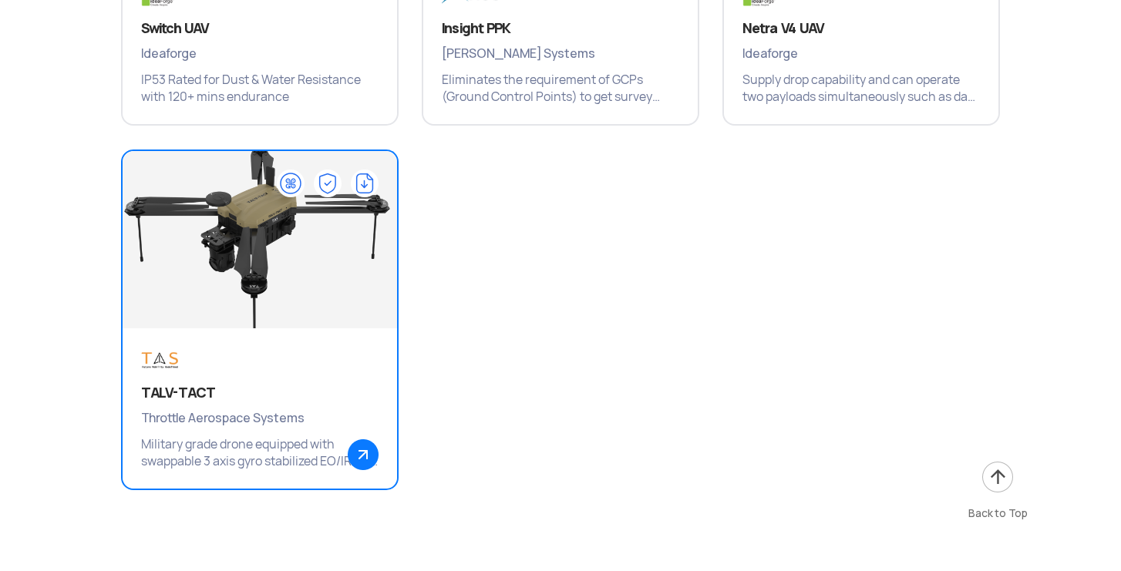
click at [269, 240] on img at bounding box center [259, 247] width 329 height 231
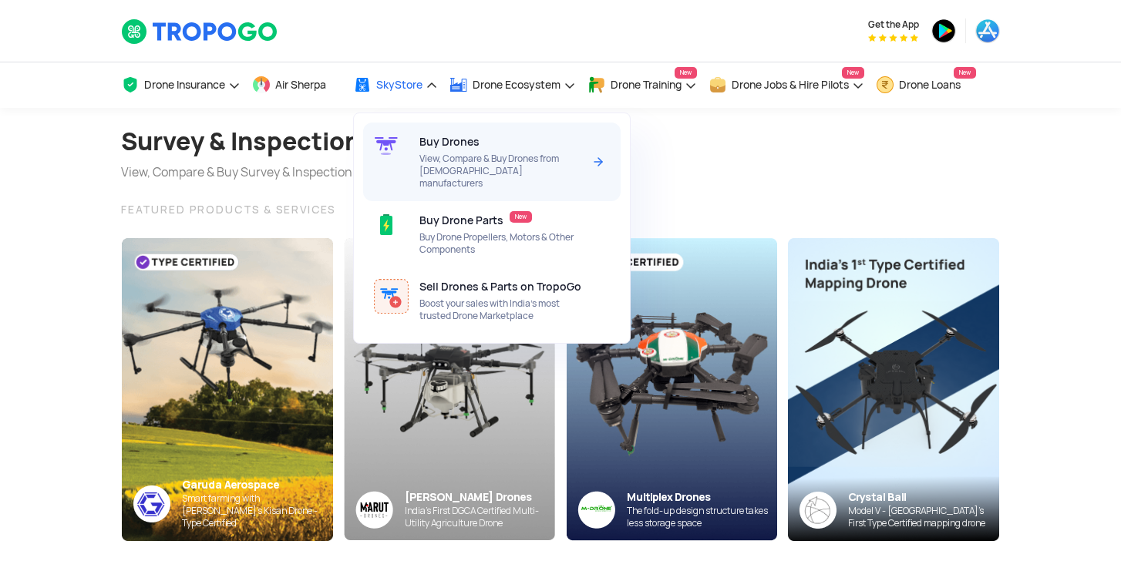
click at [435, 169] on span "View, Compare & Buy Drones from Indian manufacturers" at bounding box center [500, 171] width 163 height 37
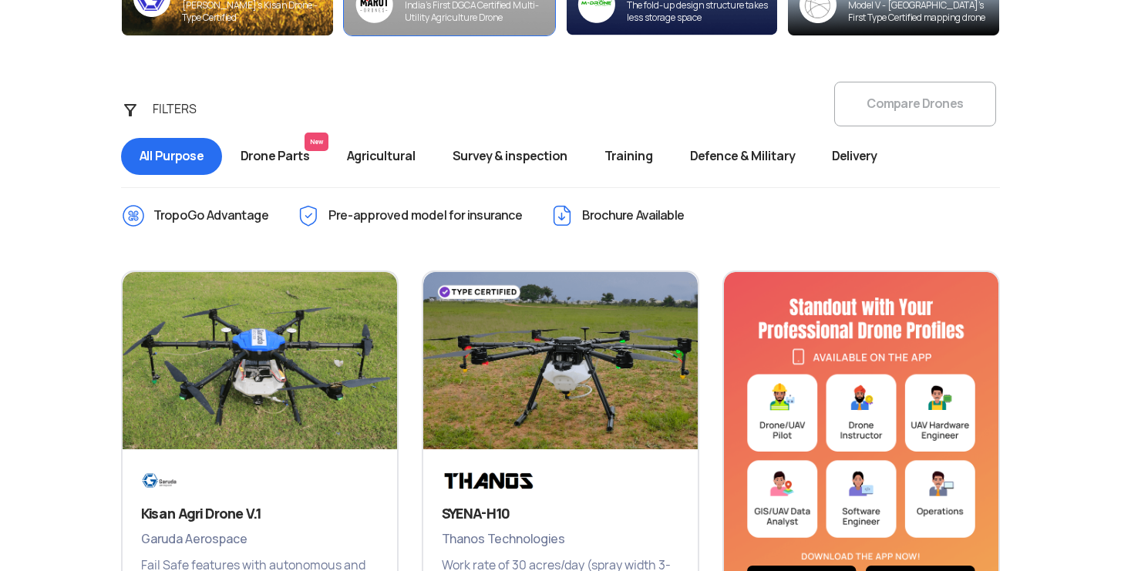
scroll to position [529, 0]
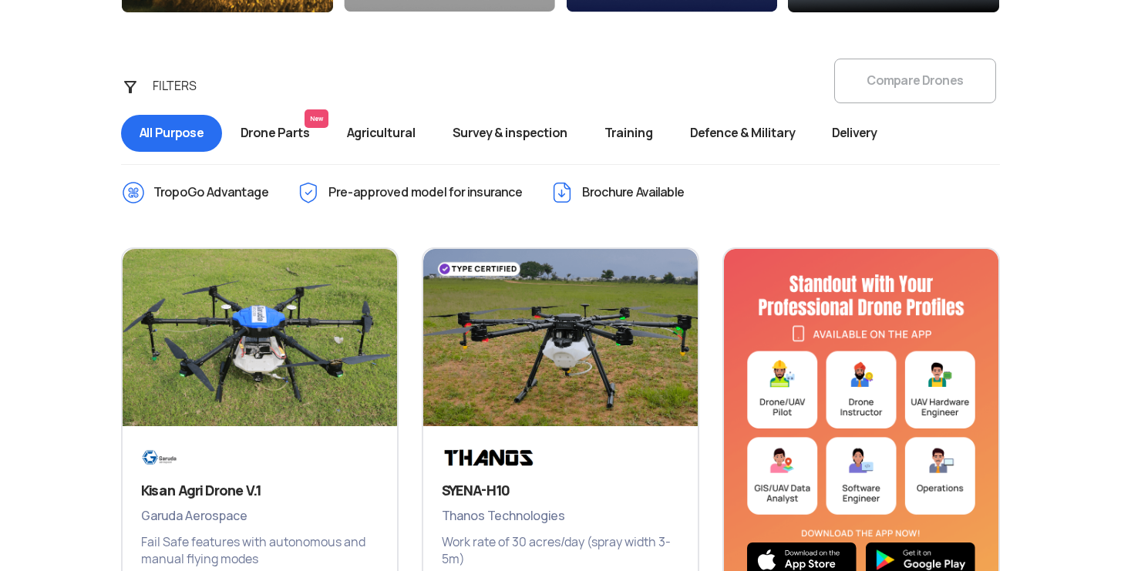
click at [722, 136] on span "Defence & Military" at bounding box center [743, 133] width 142 height 37
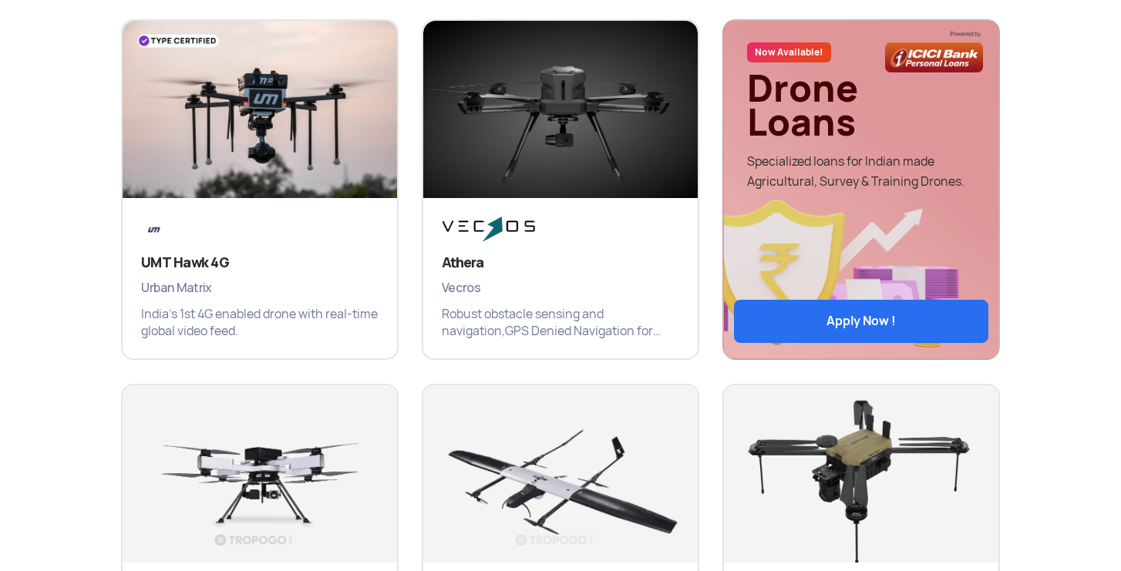
scroll to position [750, 0]
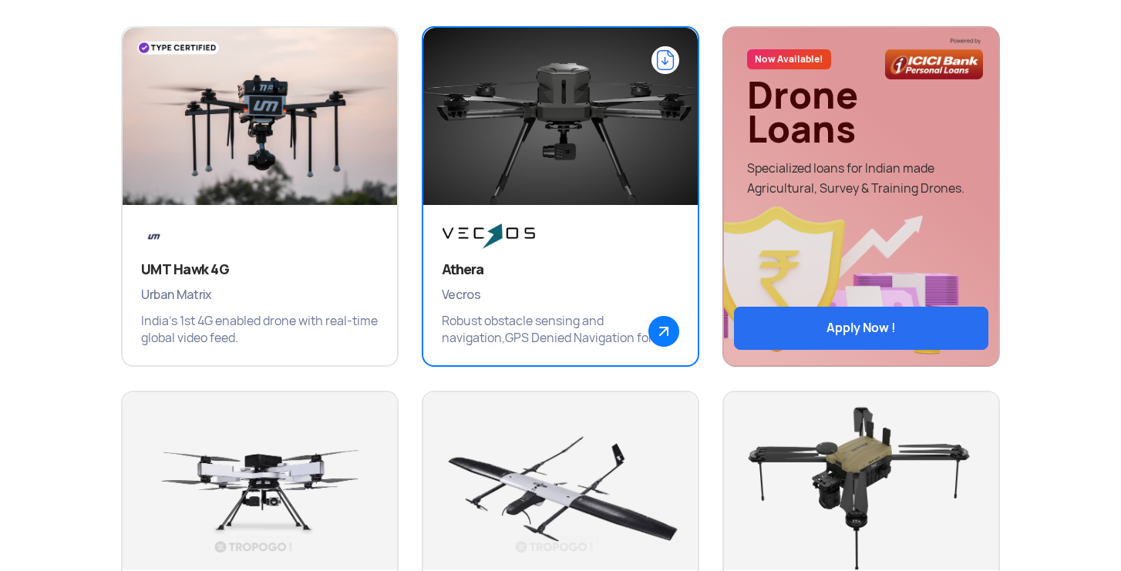
click at [541, 157] on img at bounding box center [560, 123] width 329 height 231
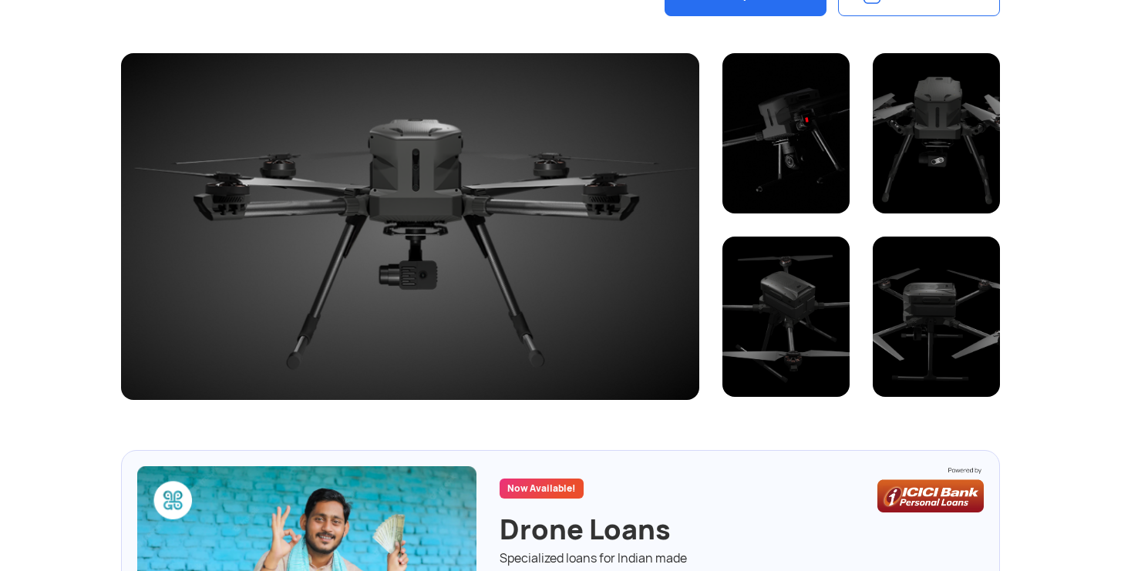
scroll to position [441, 0]
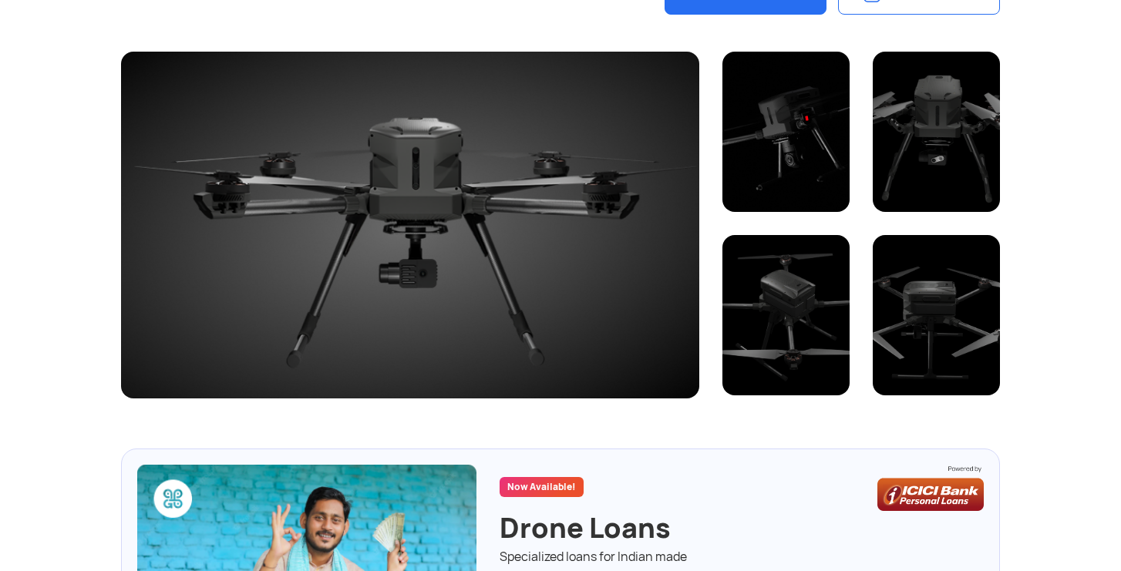
click at [353, 238] on div at bounding box center [410, 225] width 578 height 347
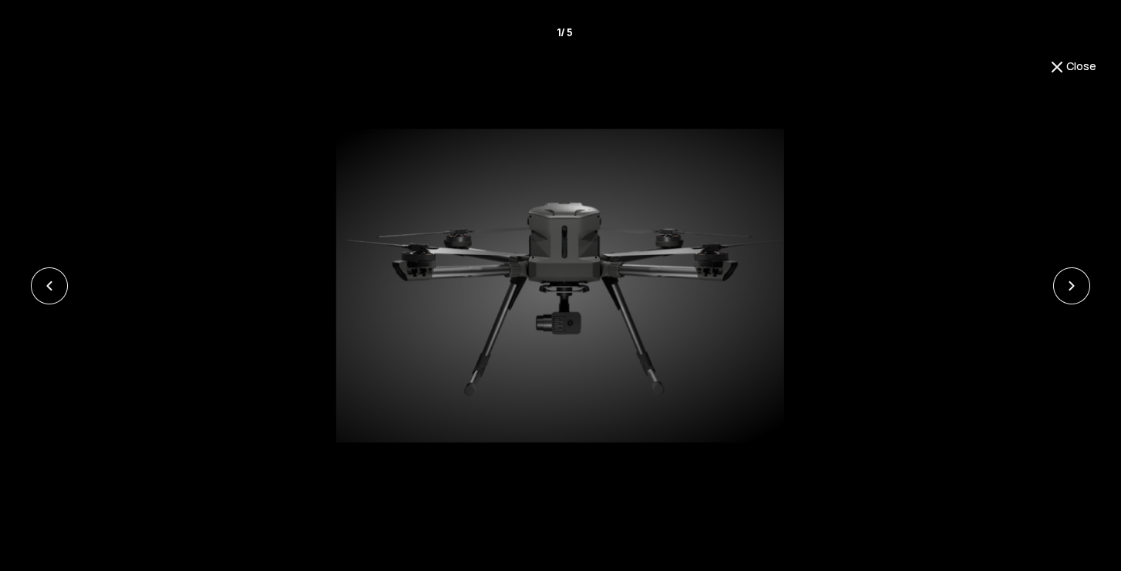
click at [1073, 288] on link at bounding box center [1071, 286] width 37 height 37
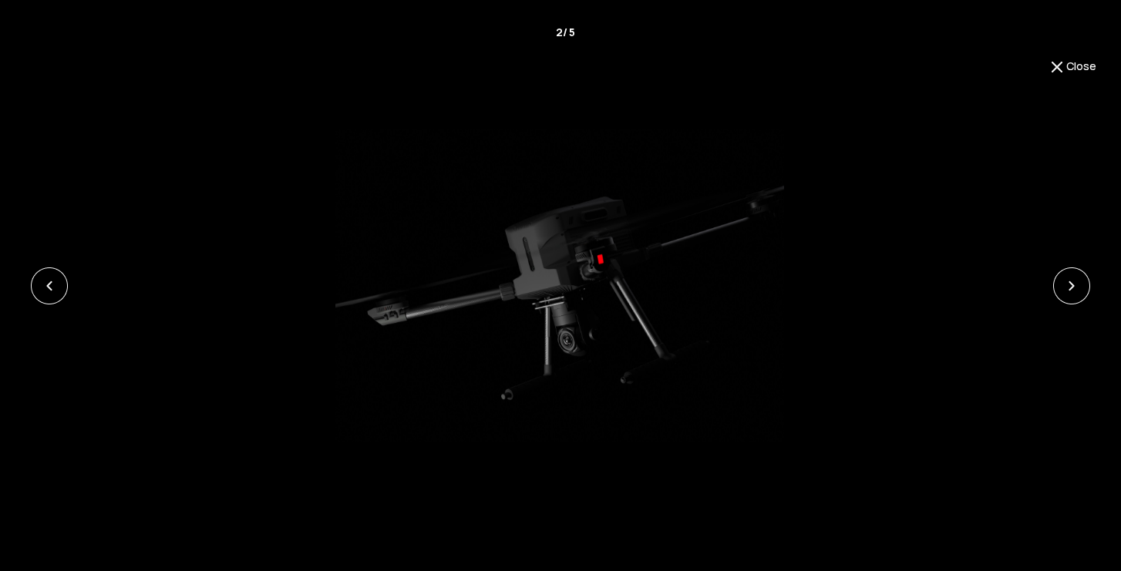
click at [1073, 288] on link at bounding box center [1071, 286] width 37 height 37
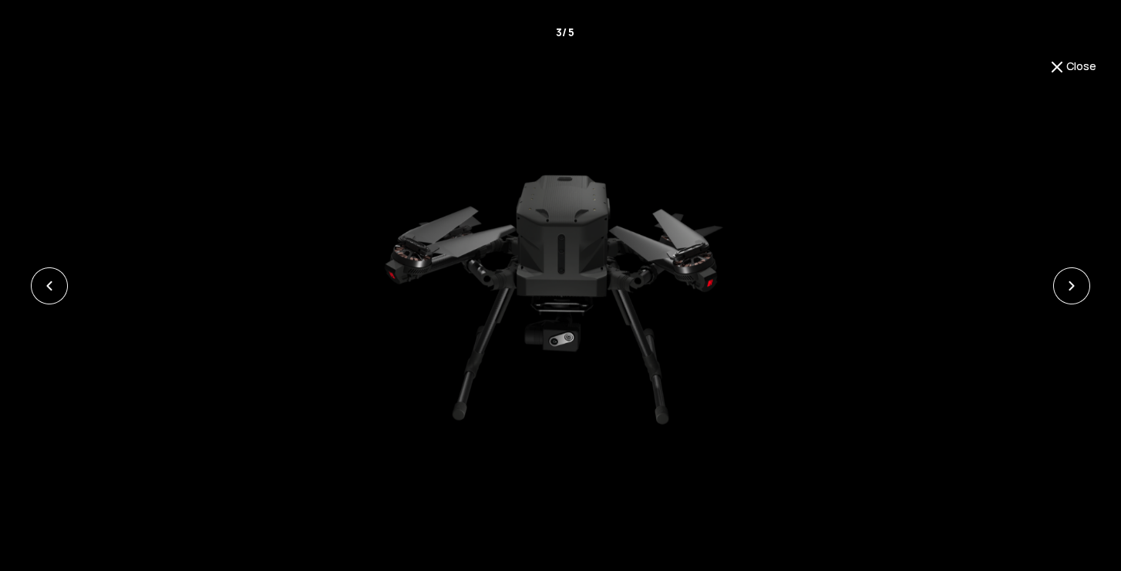
click at [1073, 288] on link at bounding box center [1071, 286] width 37 height 37
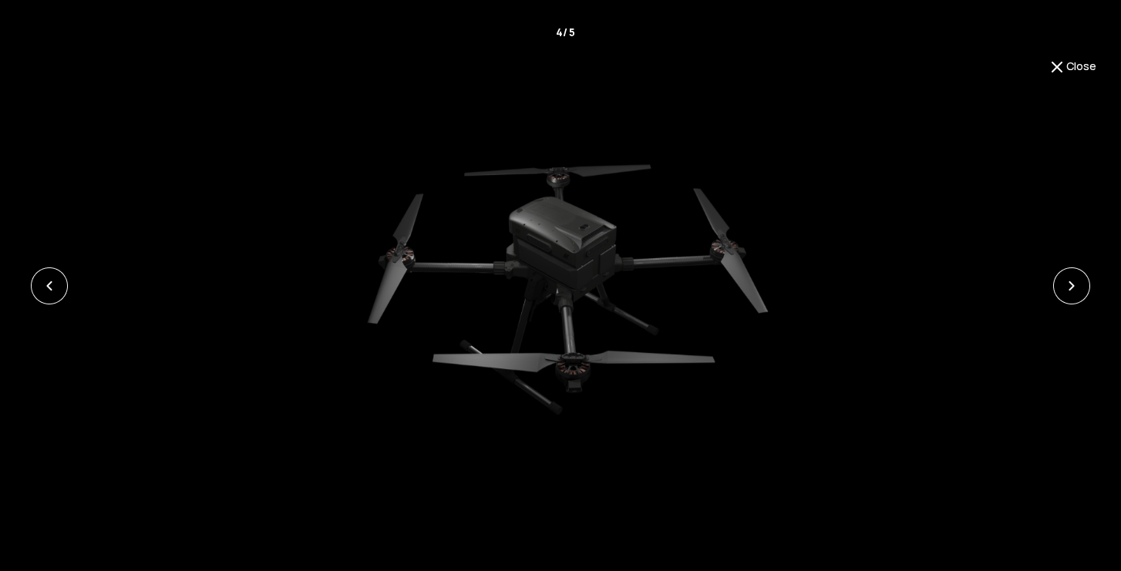
click at [1073, 288] on link at bounding box center [1071, 286] width 37 height 37
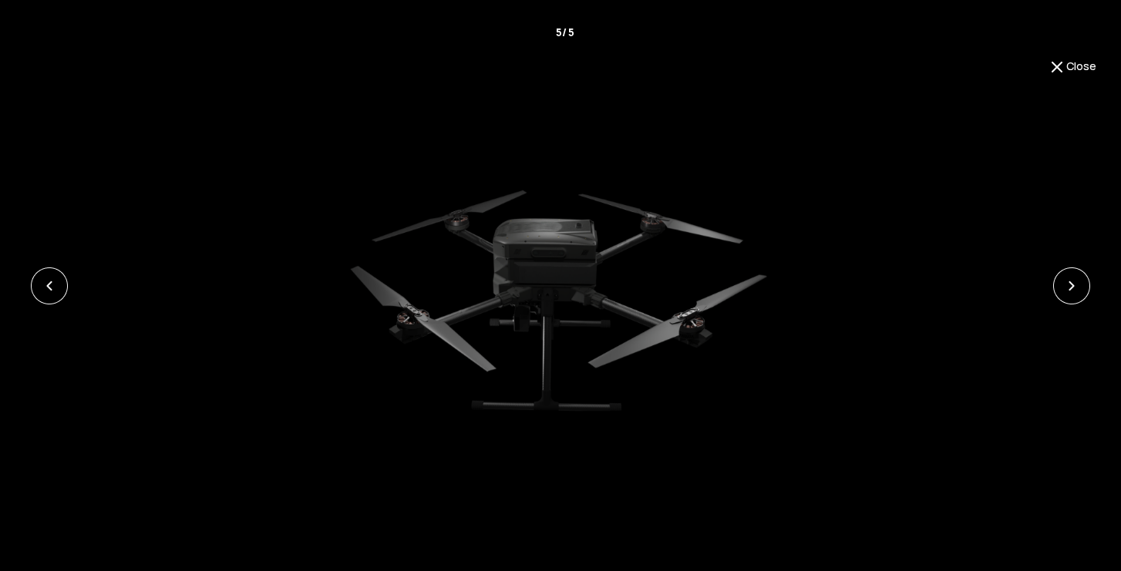
click at [1081, 67] on button "Close" at bounding box center [1072, 67] width 49 height 19
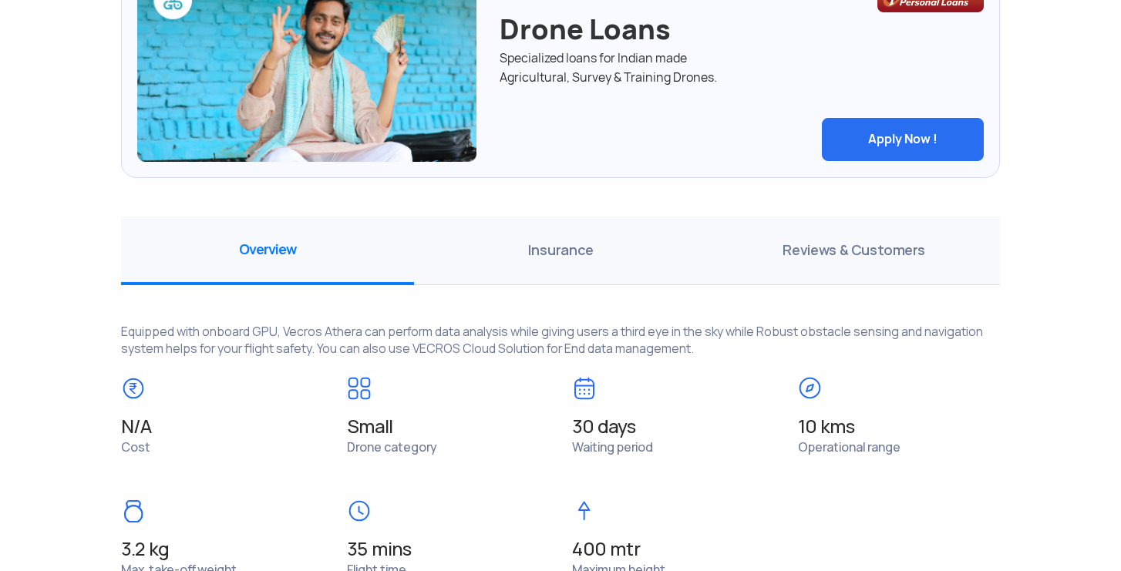
scroll to position [934, 0]
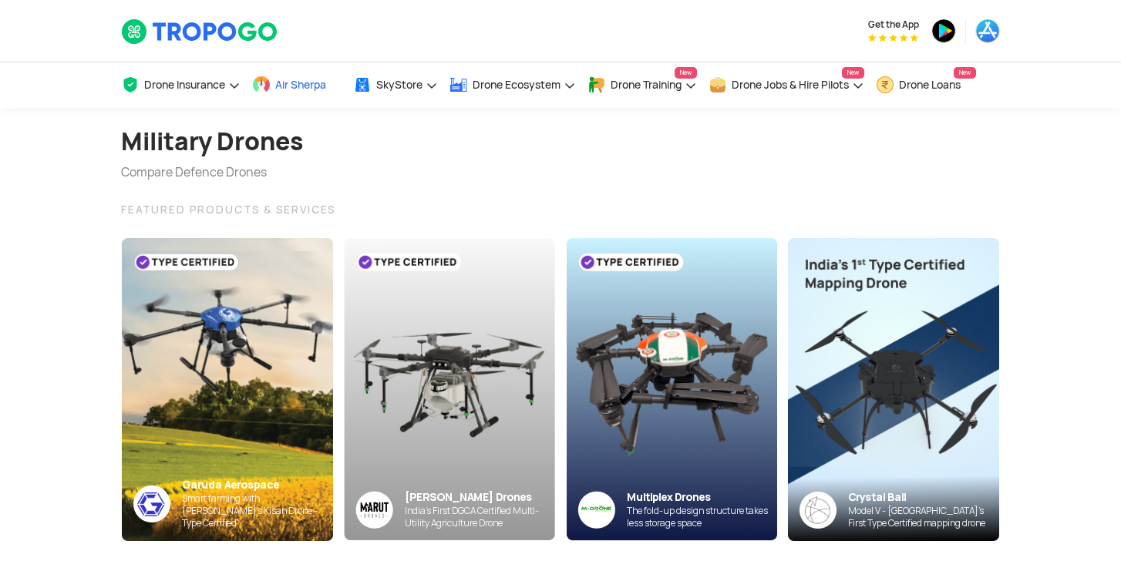
click at [322, 85] on span "Air Sherpa" at bounding box center [300, 85] width 51 height 12
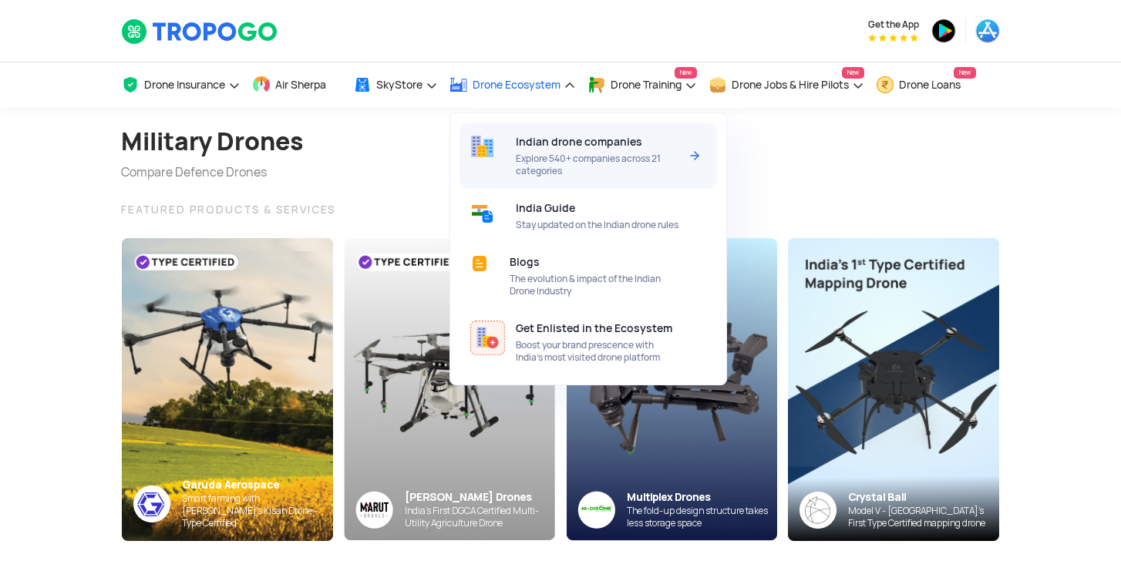
click at [547, 157] on span "Explore 540+ companies across 21 categories" at bounding box center [597, 165] width 163 height 25
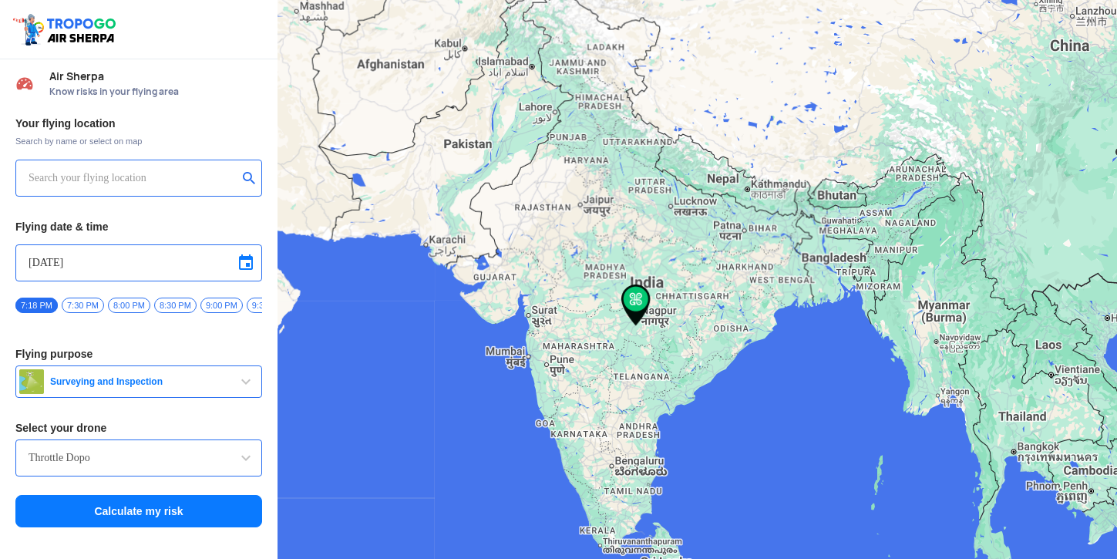
type input "[STREET_ADDRESS]"
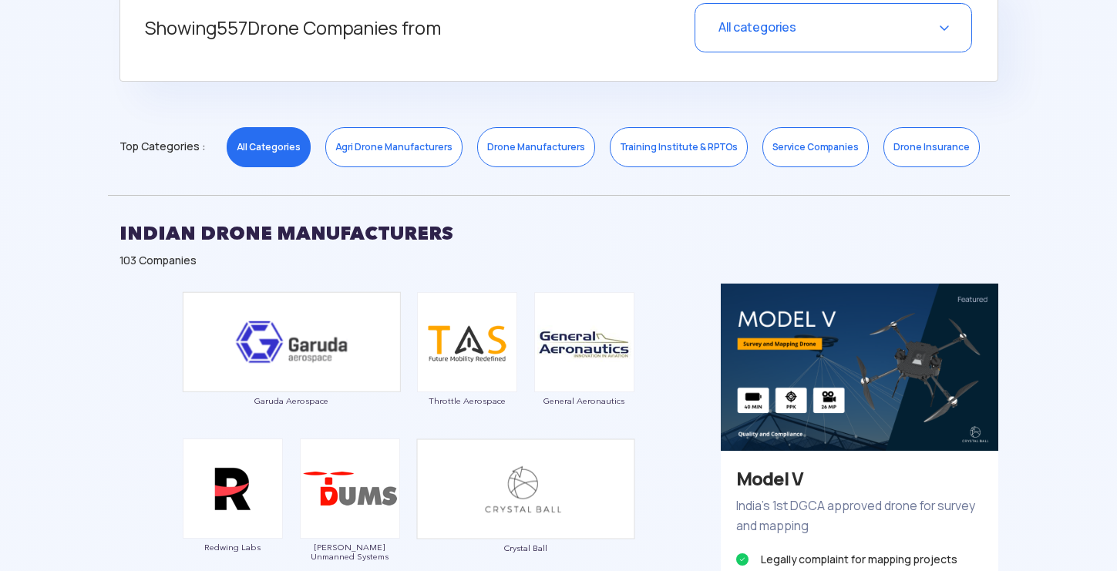
scroll to position [669, 0]
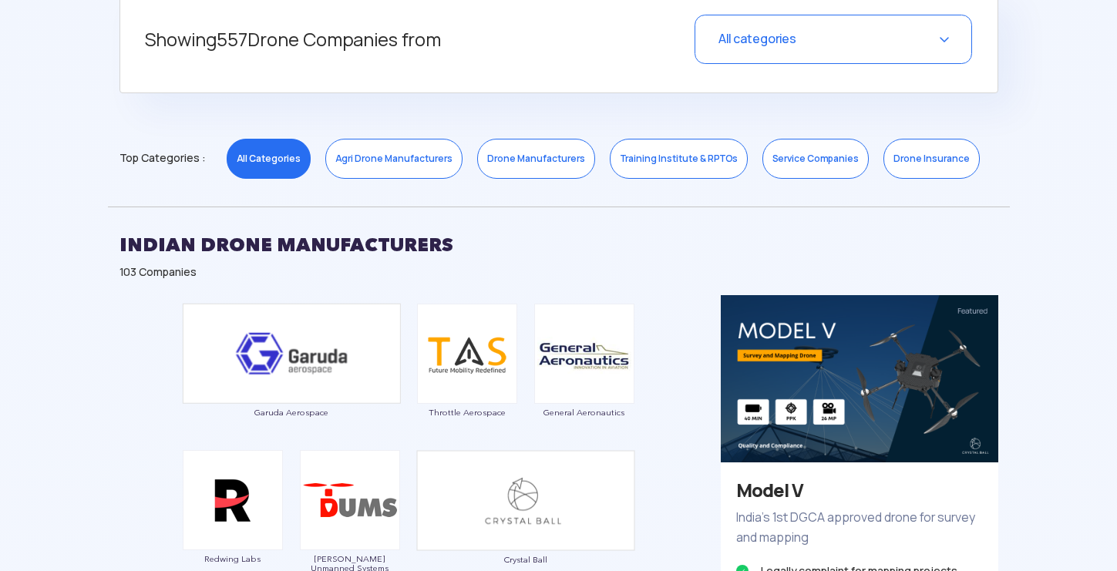
click at [402, 168] on link "Agri Drone Manufacturers" at bounding box center [393, 159] width 137 height 40
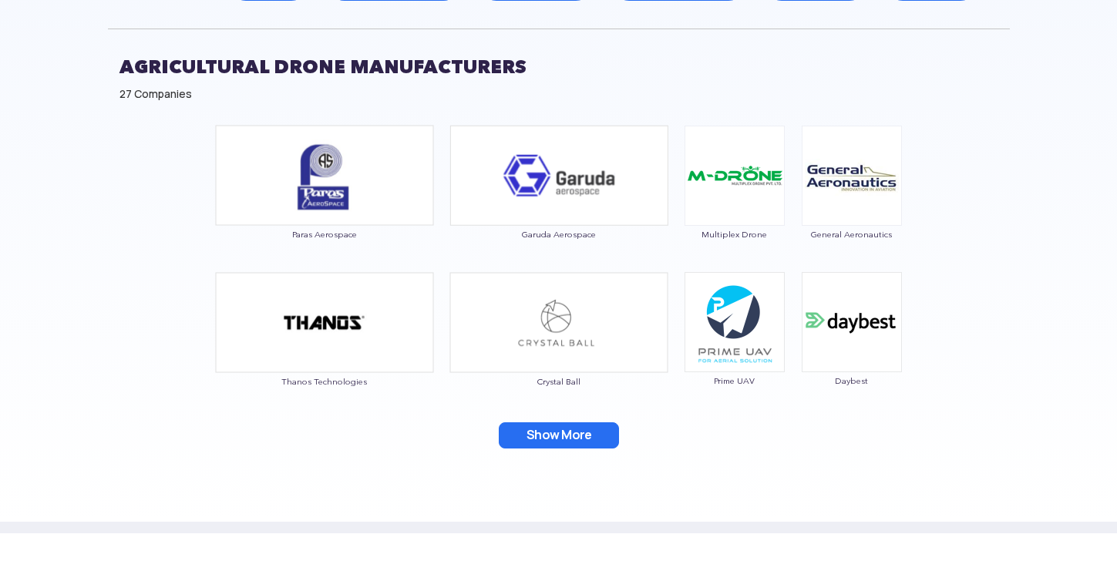
scroll to position [849, 0]
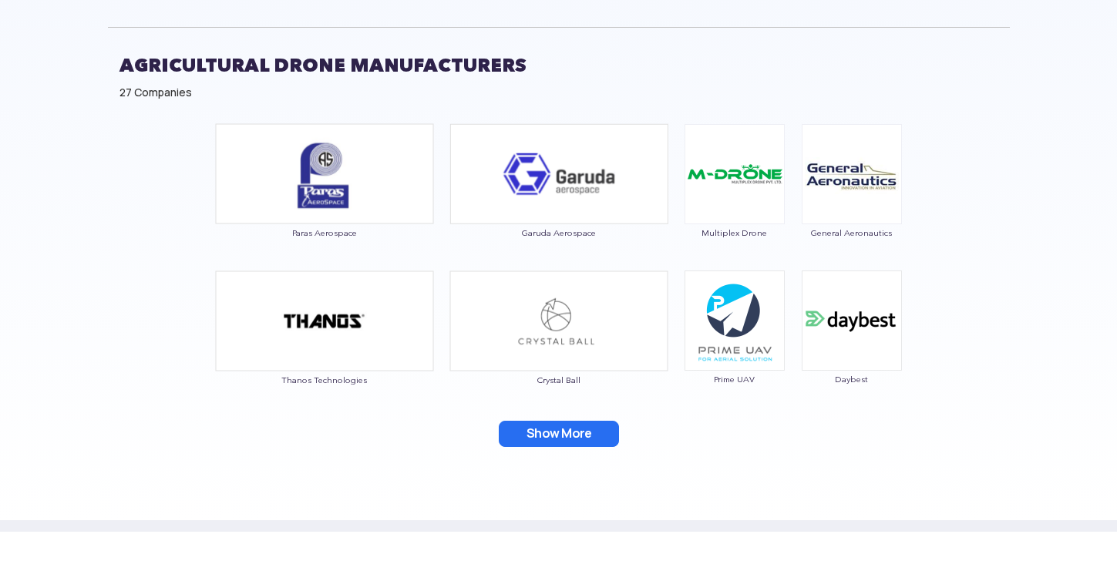
click at [553, 433] on button "Show More" at bounding box center [559, 434] width 120 height 26
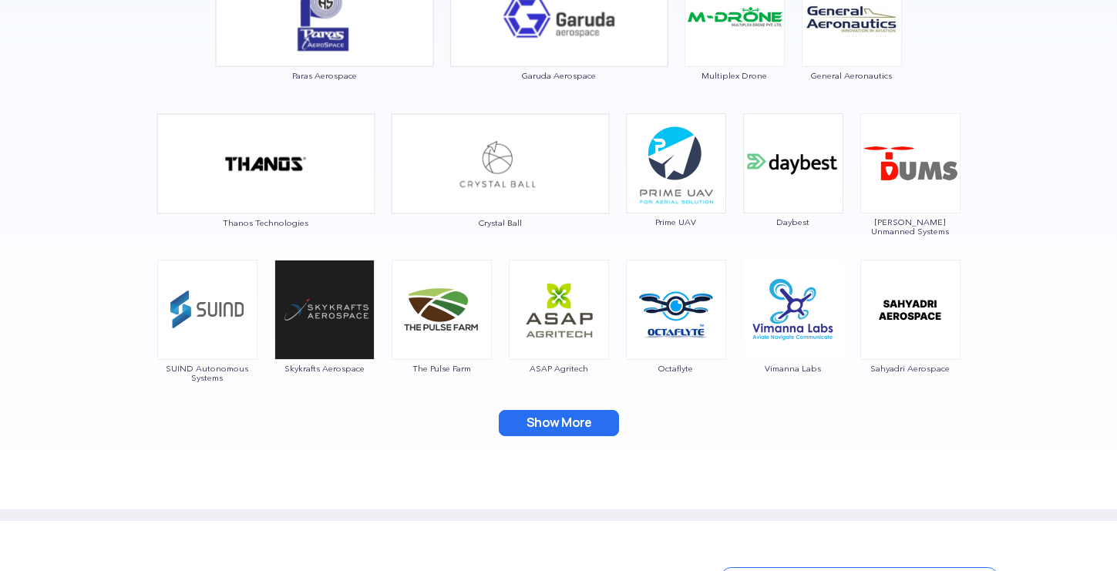
scroll to position [1009, 0]
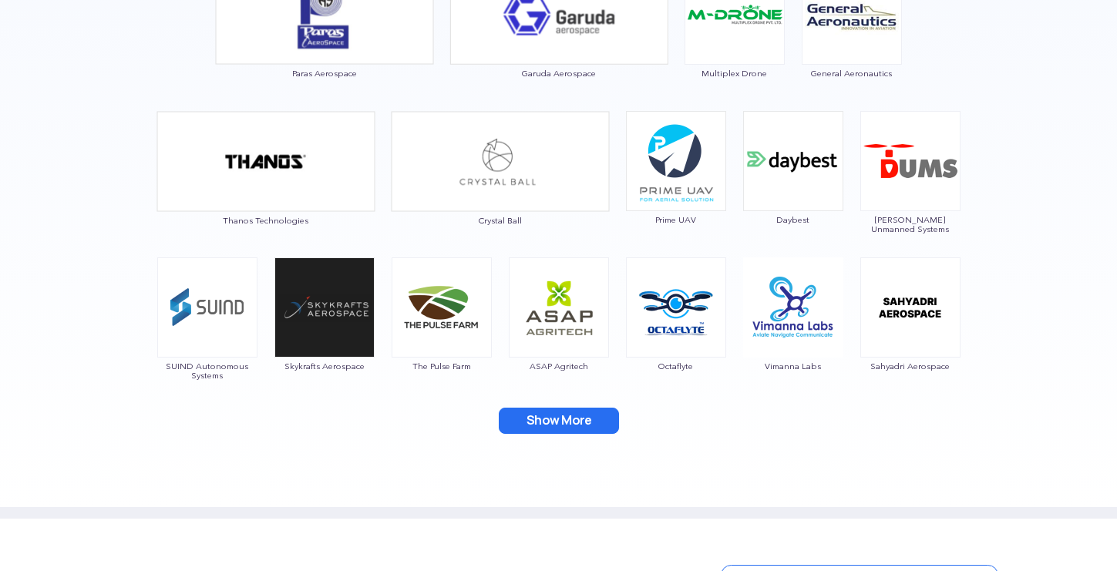
click at [571, 422] on button "Show More" at bounding box center [559, 421] width 120 height 26
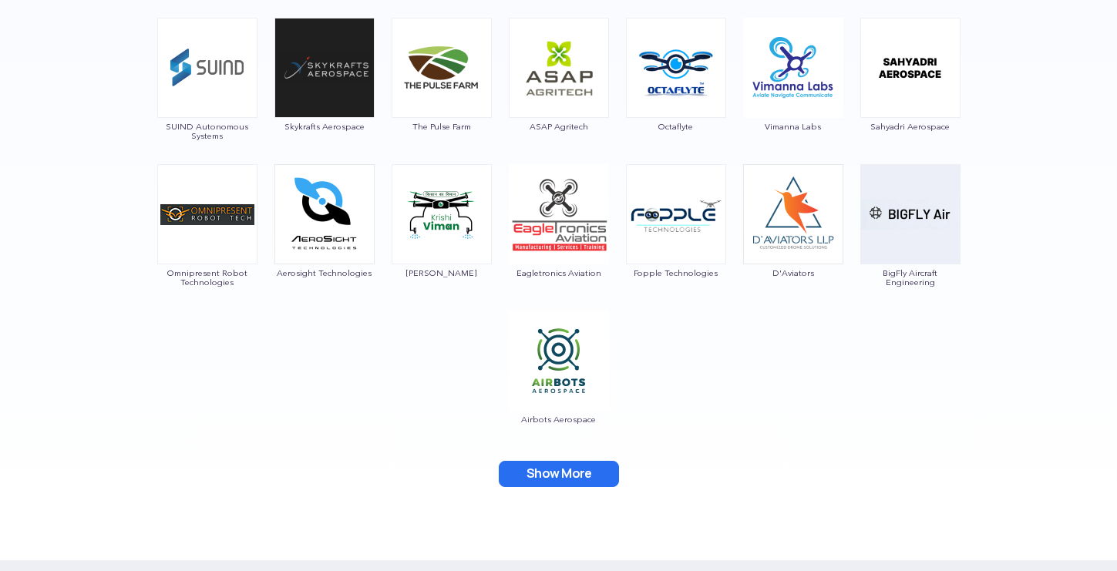
scroll to position [1261, 0]
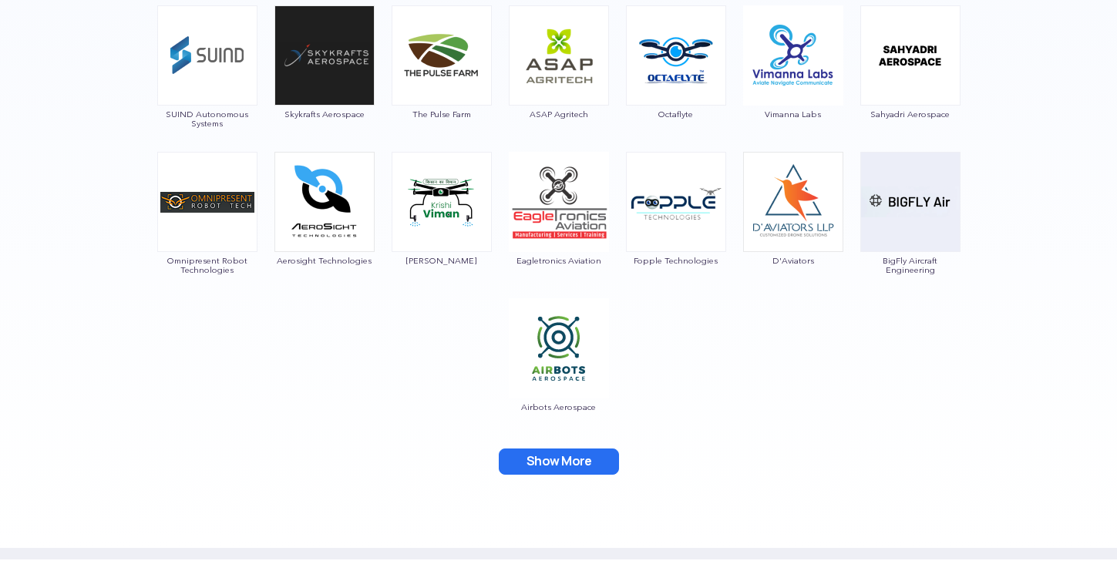
click at [560, 464] on button "Show More" at bounding box center [559, 462] width 120 height 26
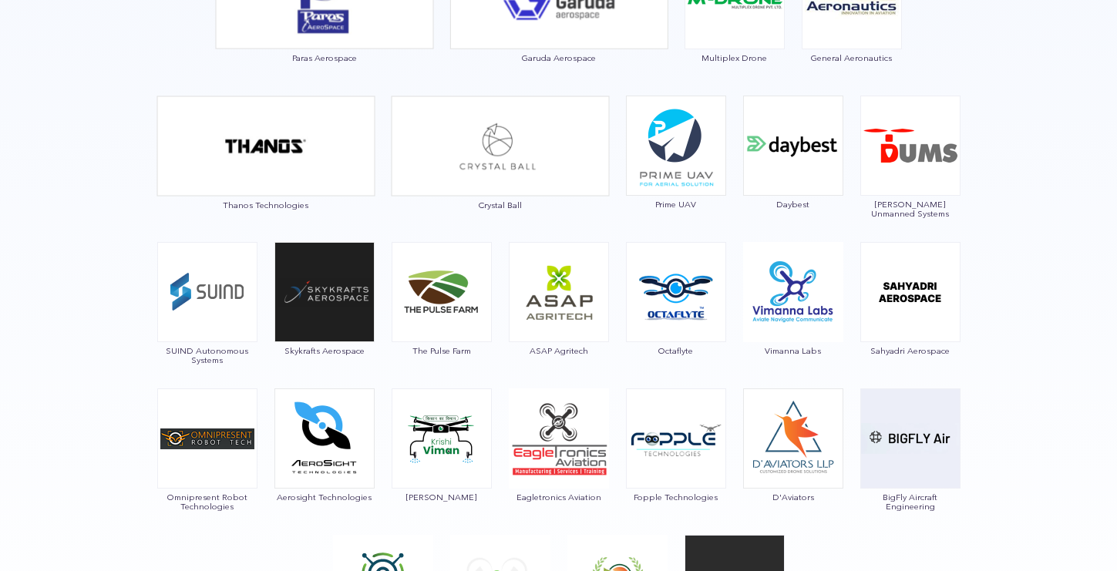
scroll to position [1026, 0]
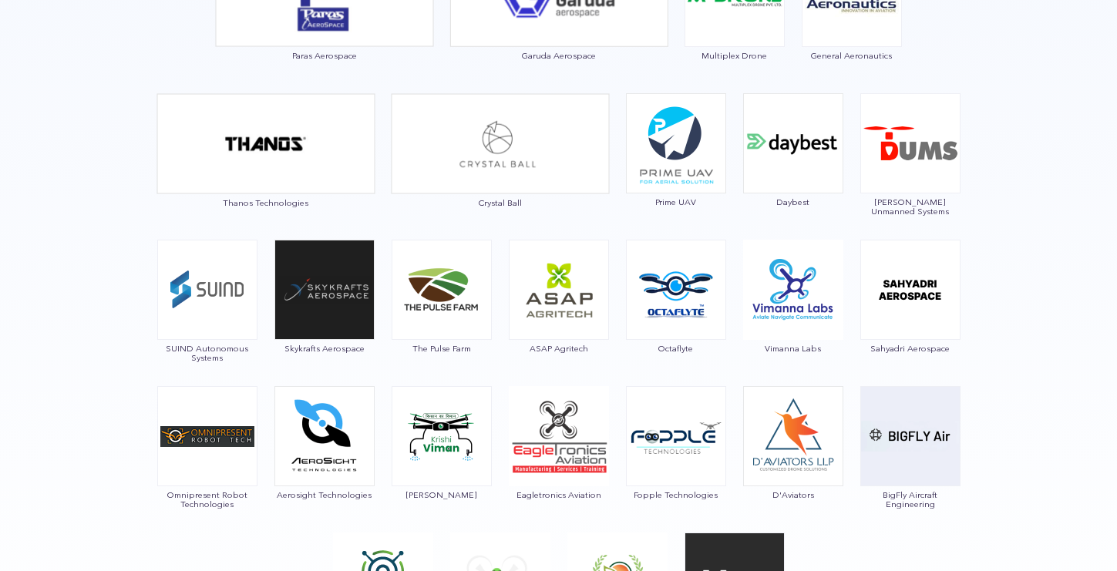
click at [218, 292] on img at bounding box center [207, 290] width 100 height 100
click at [79, 352] on section "Showing 27 Drone Companies from Agricultural Drone Manufacturers Select a Categ…" at bounding box center [558, 160] width 1117 height 1191
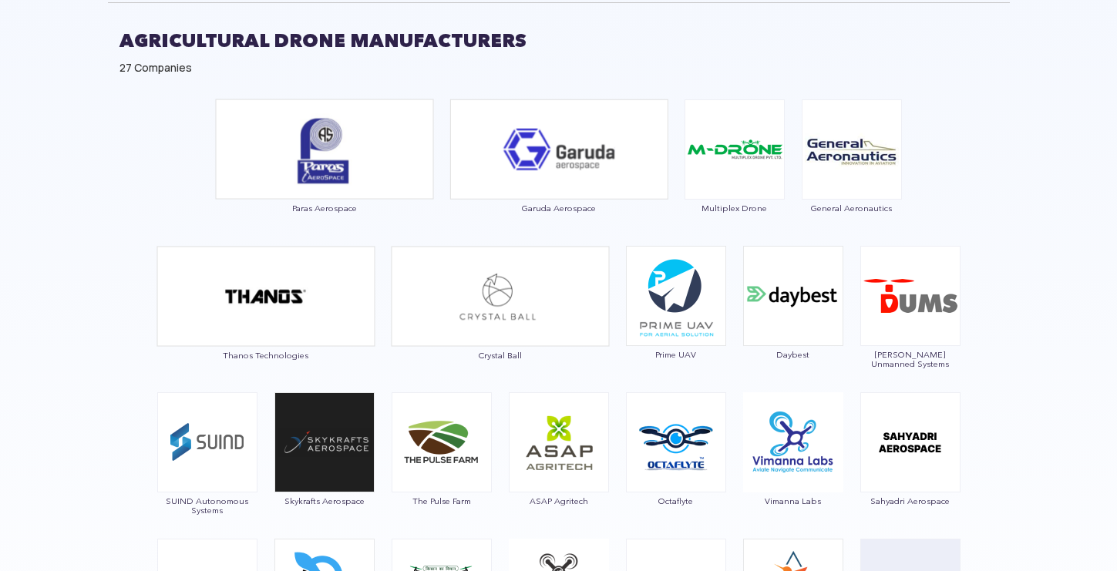
scroll to position [853, 0]
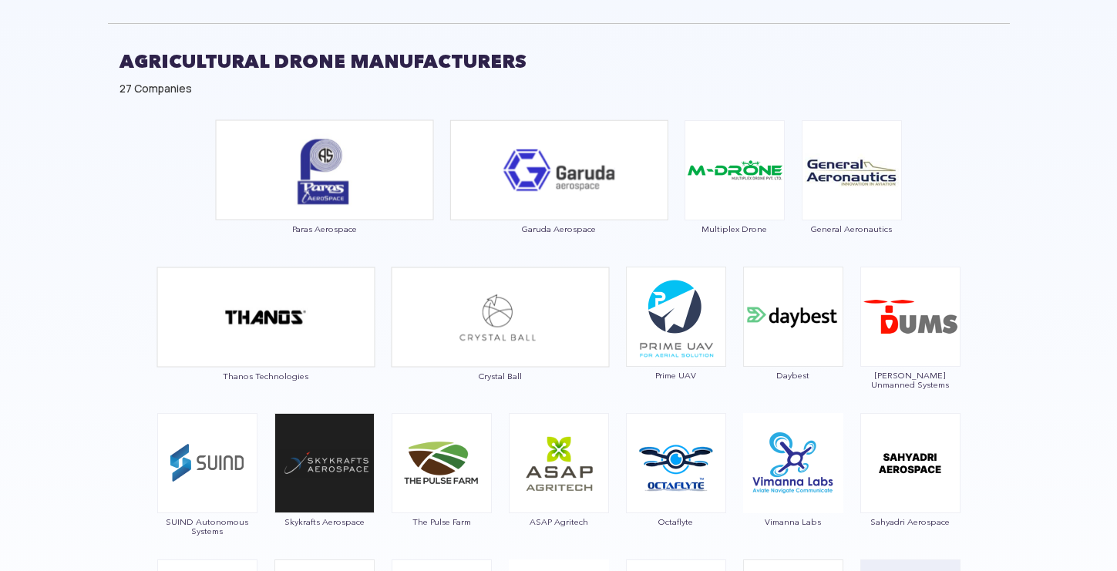
click at [279, 320] on img at bounding box center [266, 317] width 219 height 101
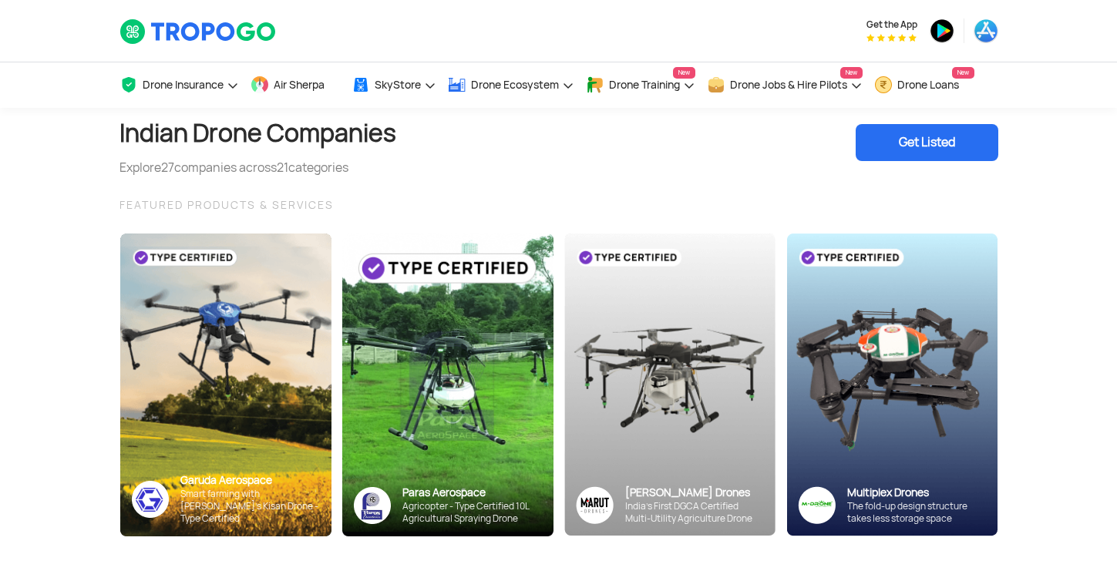
scroll to position [0, 0]
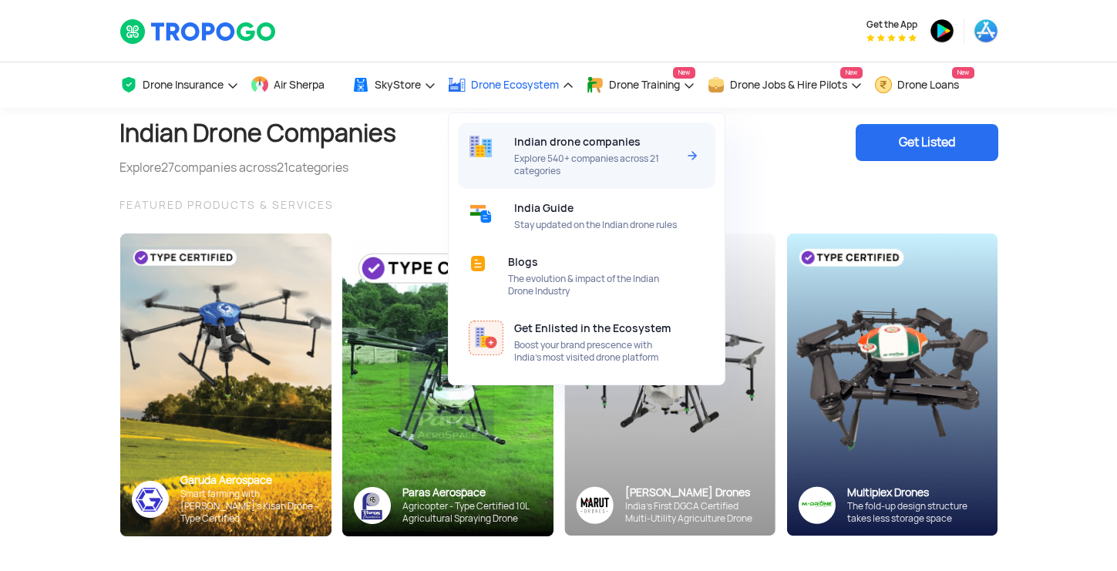
click at [530, 137] on span "Indian drone companies" at bounding box center [577, 142] width 126 height 12
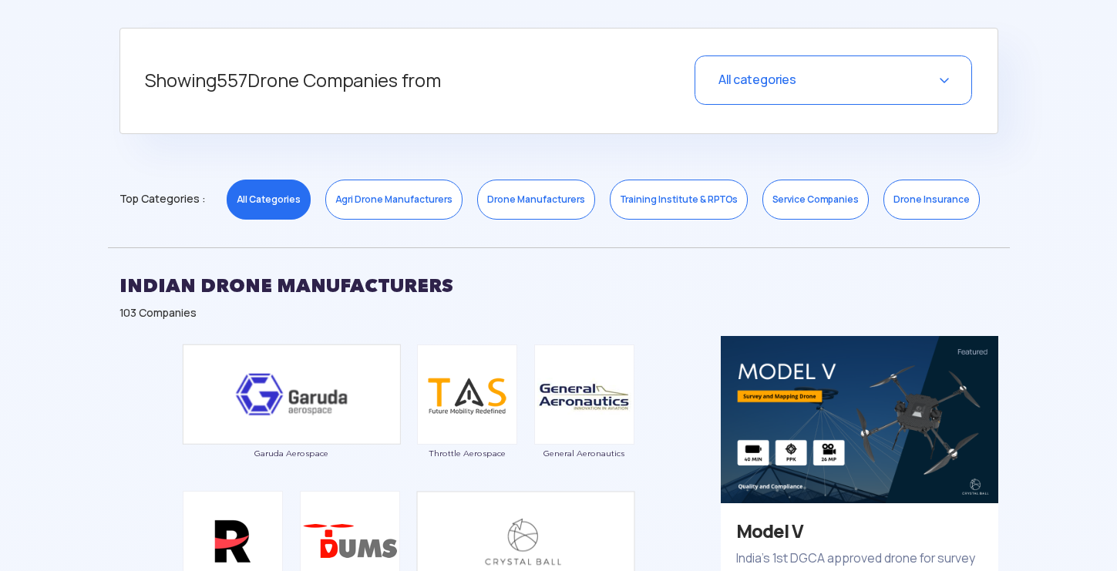
scroll to position [635, 0]
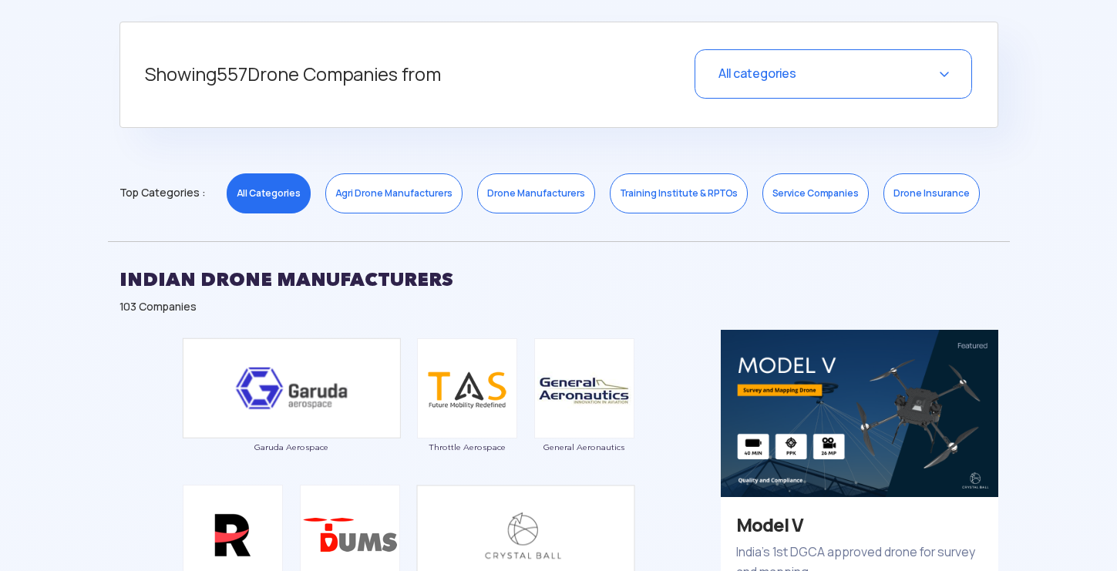
click at [514, 198] on link "Drone Manufacturers" at bounding box center [536, 193] width 118 height 40
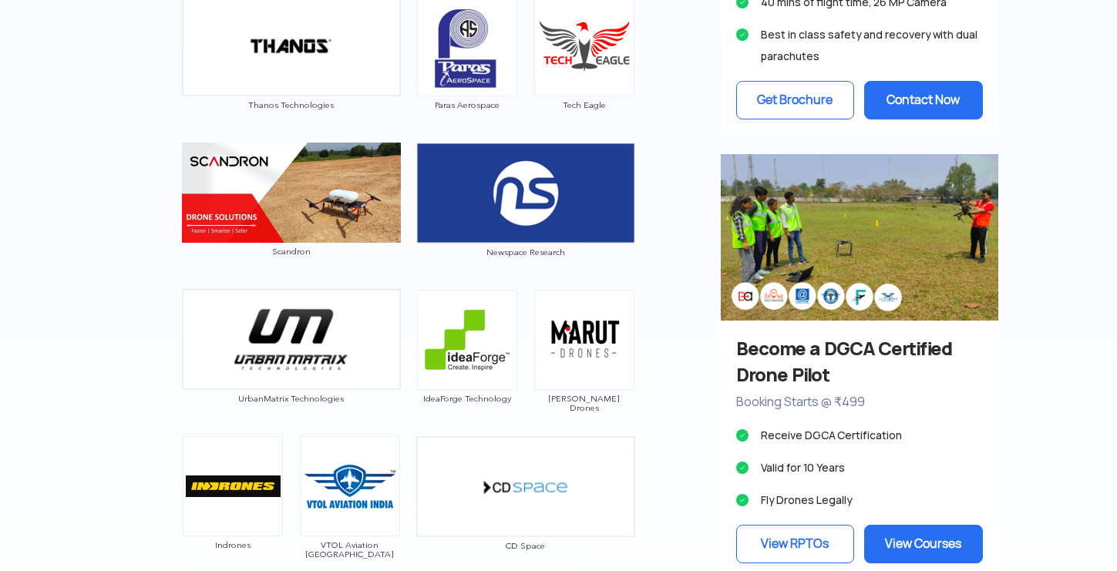
scroll to position [1265, 0]
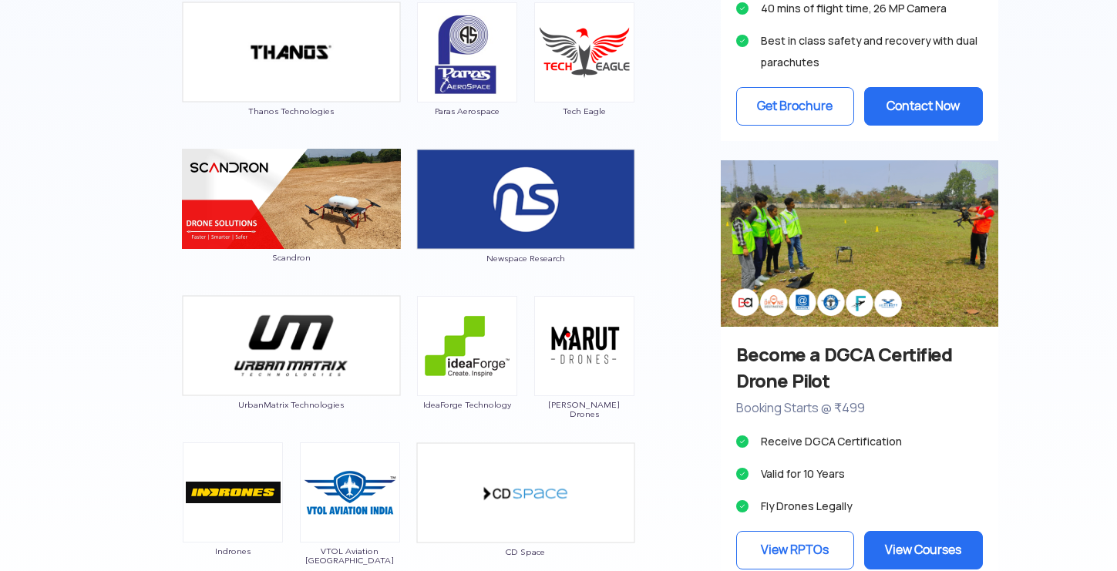
click at [460, 69] on img at bounding box center [467, 52] width 100 height 100
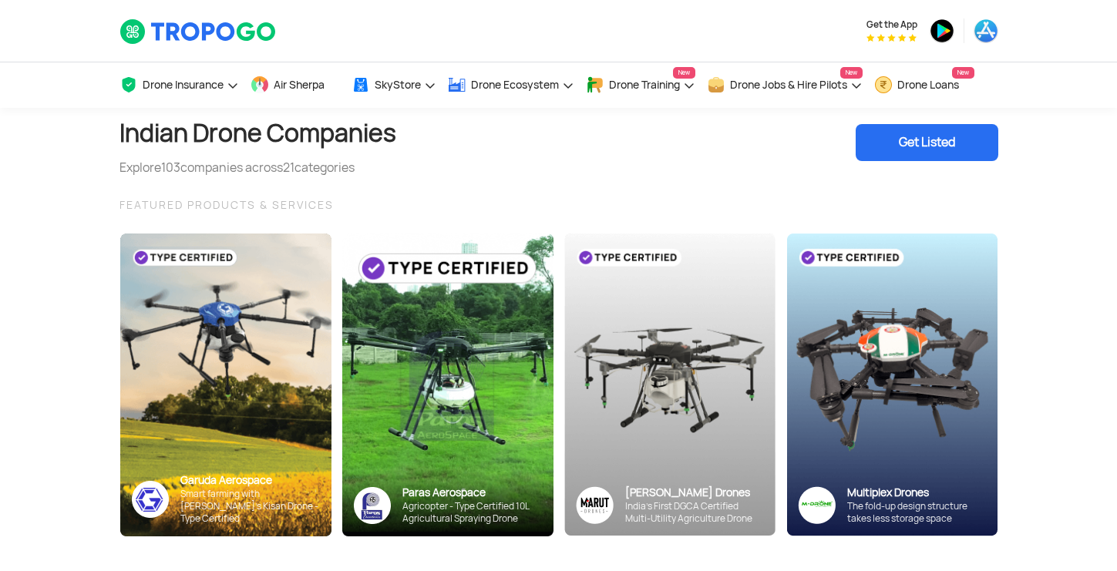
scroll to position [0, 0]
